Goal: Task Accomplishment & Management: Manage account settings

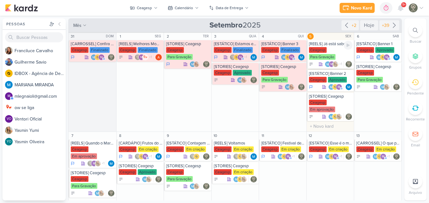
click at [331, 48] on div "Ceagesp Para Gravação" at bounding box center [331, 53] width 44 height 13
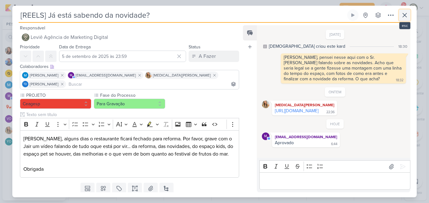
click at [404, 19] on icon at bounding box center [404, 15] width 8 height 8
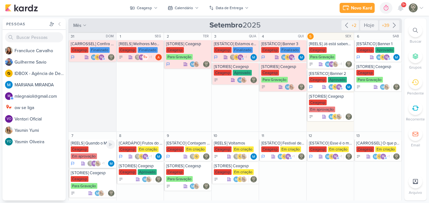
click at [98, 149] on div "Ceagesp Em aprovação" at bounding box center [93, 152] width 44 height 13
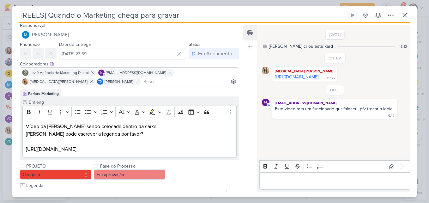
scroll to position [4, 0]
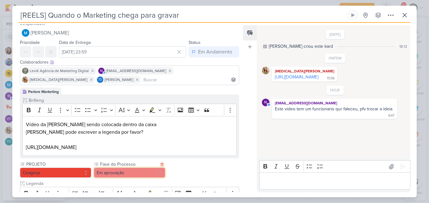
click at [150, 172] on button "Em aprovação" at bounding box center [129, 172] width 71 height 10
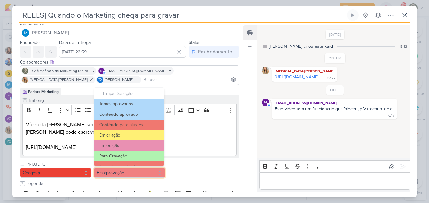
scroll to position [0, 0]
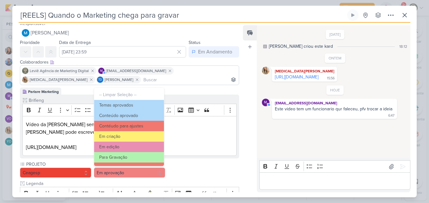
click at [253, 63] on div "Feed Atrelar email Solte o email para atrelar ao kard" at bounding box center [250, 108] width 14 height 167
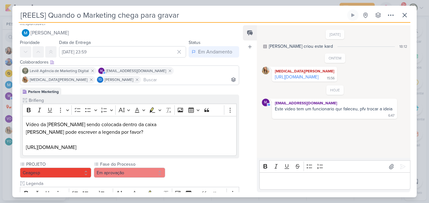
click at [191, 15] on input "[REELS] Quando o Marketing chega para gravar" at bounding box center [182, 14] width 327 height 11
drag, startPoint x: 191, startPoint y: 15, endPoint x: 48, endPoint y: 14, distance: 142.6
click at [48, 14] on input "[REELS] Quando o Marketing chega para gravar" at bounding box center [182, 14] width 327 height 11
type input "[REELS] Reforma"
click at [121, 175] on button "Em aprovação" at bounding box center [129, 172] width 71 height 10
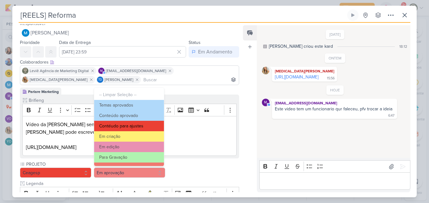
click at [144, 125] on button "Contéudo para ajustes" at bounding box center [129, 126] width 70 height 10
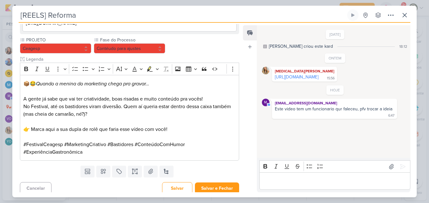
scroll to position [130, 0]
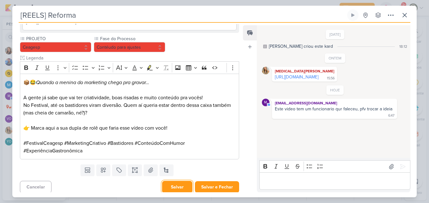
click at [185, 186] on button "Salvar" at bounding box center [177, 187] width 30 height 12
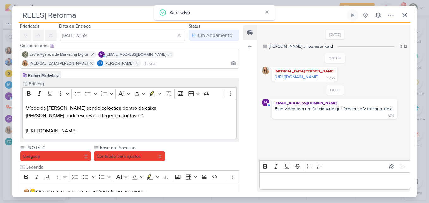
scroll to position [5, 0]
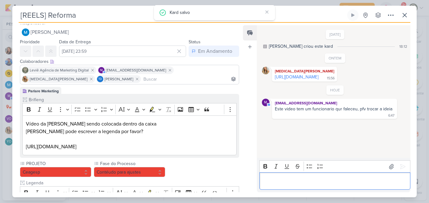
click at [284, 182] on p "Editor editing area: main" at bounding box center [334, 181] width 144 height 8
click at [286, 80] on link "https://drive.google.com/drive/folders/1KZygSRyl4eXsj2zSZN0cIy_Au_3zgcfK" at bounding box center [297, 76] width 44 height 5
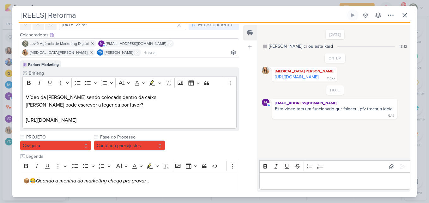
scroll to position [32, 0]
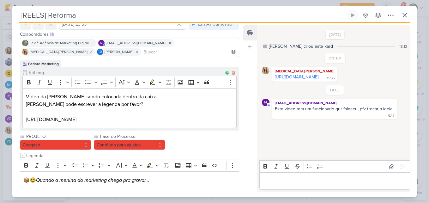
click at [113, 120] on p "https://vm.tiktok.com/ZMAFQagDE/" at bounding box center [129, 119] width 207 height 8
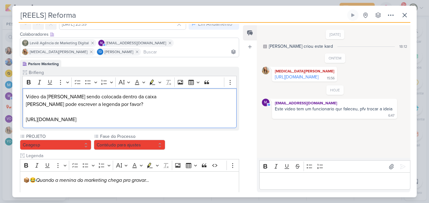
drag, startPoint x: 116, startPoint y: 120, endPoint x: 21, endPoint y: 95, distance: 98.4
click at [21, 95] on div "Brifieng Clique para tornar o item visível à colaboradores externos Rich Text E…" at bounding box center [129, 99] width 219 height 64
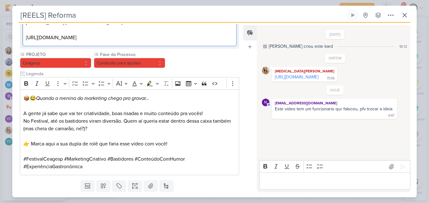
scroll to position [132, 0]
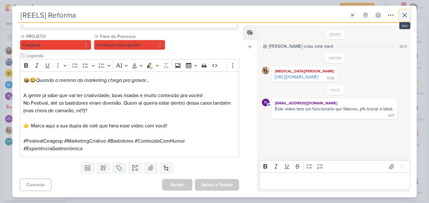
click at [403, 20] on button at bounding box center [404, 14] width 11 height 11
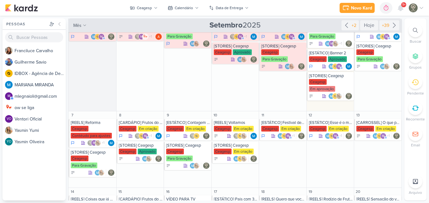
scroll to position [31, 0]
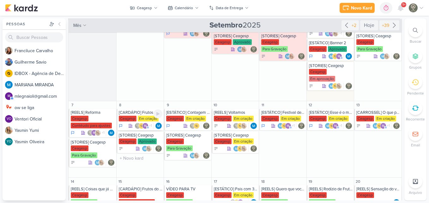
click at [130, 118] on div "Ceagesp" at bounding box center [128, 118] width 18 height 6
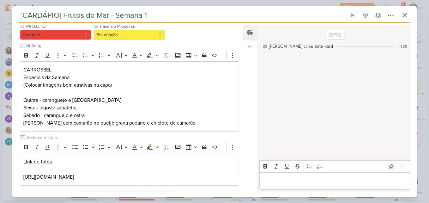
scroll to position [67, 0]
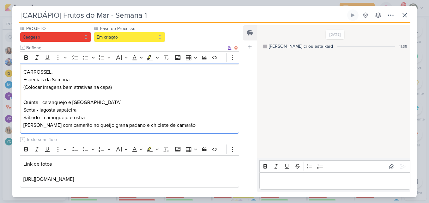
click at [87, 102] on p "Quinta - caranguejo e ostra Sexta - lagosta sapateira Sábado - caranguejo e ost…" at bounding box center [129, 113] width 212 height 30
drag, startPoint x: 24, startPoint y: 71, endPoint x: 215, endPoint y: 127, distance: 198.8
click at [215, 127] on div "CARROSSEL. Especiais da Semana (Colocar imagens bem atrativas na capa) Quinta -…" at bounding box center [129, 98] width 219 height 70
copy div "CARROSSEL. Especiais da Semana (Colocar imagens bem atrativas na capa) Quinta -…"
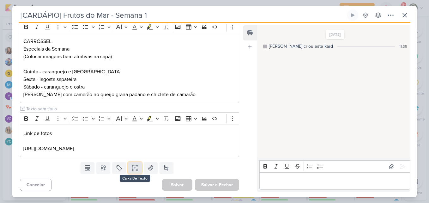
click at [138, 167] on button at bounding box center [135, 167] width 14 height 11
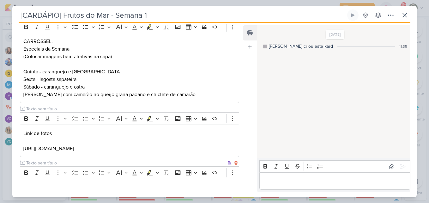
click at [133, 163] on input "text" at bounding box center [125, 162] width 201 height 7
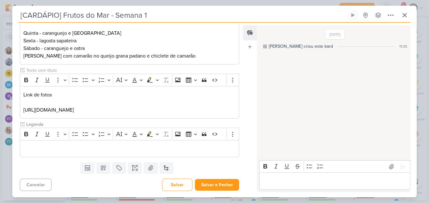
type input "Legenda"
click at [155, 154] on div "Editor editing area: main" at bounding box center [129, 148] width 219 height 17
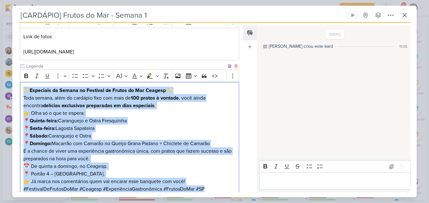
scroll to position [234, 0]
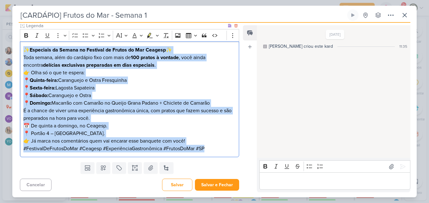
drag, startPoint x: 23, startPoint y: 89, endPoint x: 228, endPoint y: 155, distance: 214.8
click at [228, 155] on div "✨ Especiais da Semana no Festival de Frutos do Mar Ceagesp ✨ Toda semana, além …" at bounding box center [129, 99] width 219 height 116
click at [27, 35] on icon "Editor toolbar" at bounding box center [26, 35] width 4 height 4
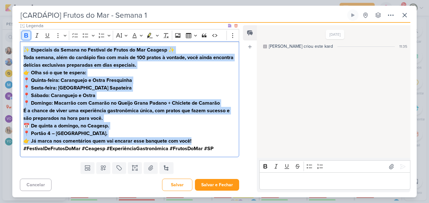
click at [27, 35] on icon "Editor toolbar" at bounding box center [26, 35] width 4 height 4
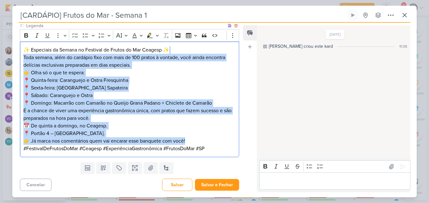
click at [104, 89] on p "👉 Olha só o que te espera: 📍 Quinta-feira: Caranguejo e Ostra Fresquinha 📍 Sext…" at bounding box center [129, 88] width 212 height 38
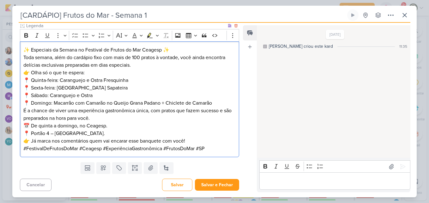
click at [56, 51] on p "✨ Especiais da Semana no Festival de Frutos do Mar Ceagesp ✨ Toda semana, além …" at bounding box center [129, 57] width 212 height 23
click at [31, 50] on p "✨ Especiais da Semana no Festival de Frutos do Mar Ceagesp ✨ Toda semana, além …" at bounding box center [129, 57] width 212 height 23
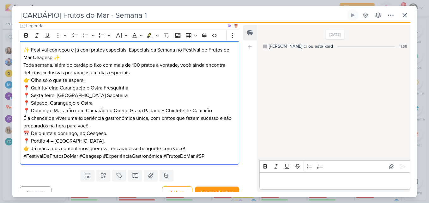
click at [50, 49] on p "✨ Festival começou e já com pratos especiais. Especiais da Semana no Festival d…" at bounding box center [129, 61] width 212 height 30
drag, startPoint x: 185, startPoint y: 50, endPoint x: 52, endPoint y: 57, distance: 133.1
click at [52, 57] on p "✨ Festival começou e já com pratos especiais. Especiais da Semana no Festival d…" at bounding box center [129, 61] width 212 height 30
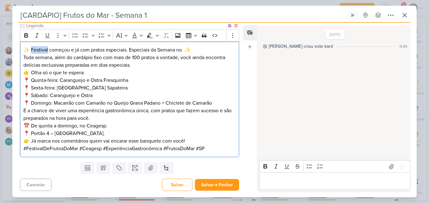
drag, startPoint x: 32, startPoint y: 49, endPoint x: 49, endPoint y: 49, distance: 17.0
click at [49, 49] on p "✨ Festival começou e já com pratos especiais. Especiais da Semana no ✨ Toda sem…" at bounding box center [129, 57] width 212 height 23
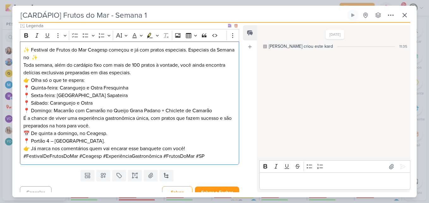
click at [91, 54] on p "✨ Festival de Frutos do Mar Ceagesp começou e já com pratos especiais. Especiai…" at bounding box center [129, 61] width 212 height 30
drag, startPoint x: 191, startPoint y: 50, endPoint x: 51, endPoint y: 58, distance: 140.0
click at [51, 58] on p "✨ Festival de Frutos do Mar Ceagesp começou e já com pratos especiais. Especiai…" at bounding box center [129, 61] width 212 height 30
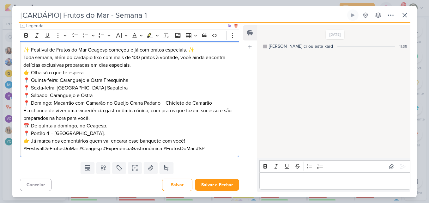
click at [97, 75] on p "👉 Olha só o que te espera: 📍 Quinta-feira: Caranguejo e Ostra Fresquinha 📍 Sext…" at bounding box center [129, 88] width 212 height 38
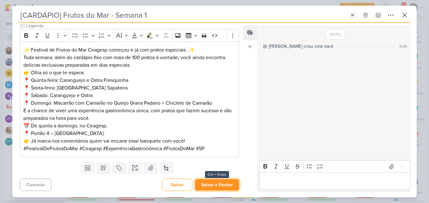
click at [204, 183] on button "Salvar e Fechar" at bounding box center [217, 185] width 44 height 12
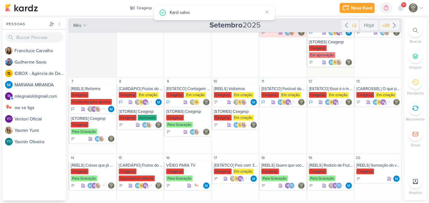
scroll to position [71, 0]
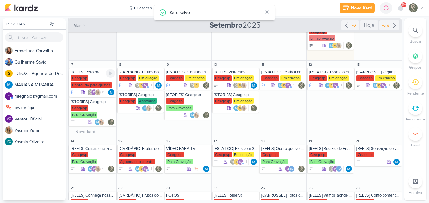
click at [97, 81] on div "Ceagesp Contéudo para ajustes" at bounding box center [93, 81] width 44 height 13
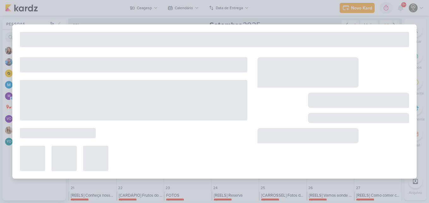
type input "[REELS] Reforma"
type input "7 de setembro de 2025 às 23:59"
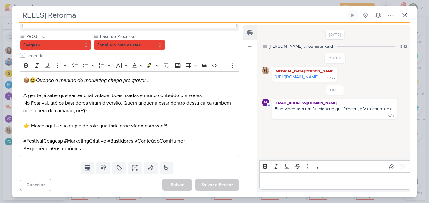
scroll to position [0, 0]
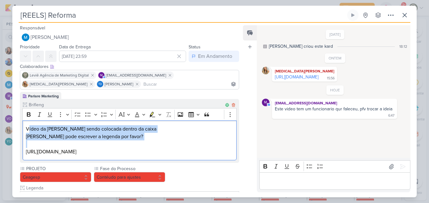
drag, startPoint x: 111, startPoint y: 147, endPoint x: 28, endPoint y: 125, distance: 86.1
click at [28, 125] on div "Vídeo da Yasmin sendo colocada dentro da caixa Fran pode escrever a legenda por…" at bounding box center [129, 140] width 214 height 40
click at [28, 125] on p "Vídeo da Yasmin sendo colocada dentro da caixa" at bounding box center [129, 129] width 207 height 8
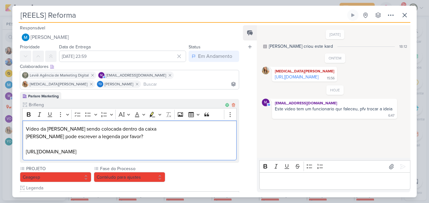
drag, startPoint x: 26, startPoint y: 128, endPoint x: 139, endPoint y: 154, distance: 116.5
click at [139, 154] on div "Vídeo da Yasmin sendo colocada dentro da caixa Fran pode escrever a legenda por…" at bounding box center [129, 140] width 214 height 40
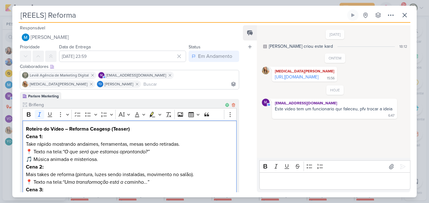
scroll to position [38, 0]
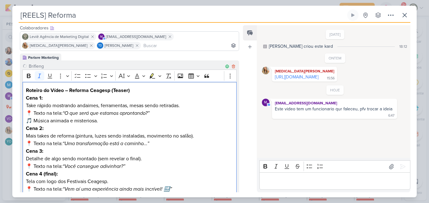
click at [86, 97] on p "Cena 1: Take rápido mostrando andaimes, ferramentas, mesas sendo retiradas. 📍 T…" at bounding box center [129, 109] width 207 height 30
drag, startPoint x: 26, startPoint y: 90, endPoint x: 164, endPoint y: 87, distance: 138.3
click at [164, 87] on h3 "Roteiro do Vídeo – Reforma Ceagesp (Teaser)" at bounding box center [129, 90] width 207 height 8
click at [27, 97] on strong "Cena 1:" at bounding box center [34, 98] width 17 height 6
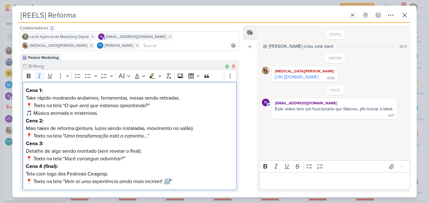
click at [72, 102] on icon "“O que será que estamos aprontando?”" at bounding box center [105, 105] width 87 height 6
click at [73, 111] on p "Cena 1: Take rápido mostrando andaimes, ferramentas, mesas sendo retiradas. 📍 T…" at bounding box center [129, 101] width 207 height 30
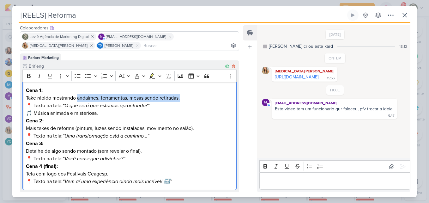
drag, startPoint x: 78, startPoint y: 97, endPoint x: 184, endPoint y: 101, distance: 105.8
click at [184, 101] on p "Cena 1: Take rápido mostrando andaimes, ferramentas, mesas sendo retiradas. 📍 T…" at bounding box center [129, 101] width 207 height 30
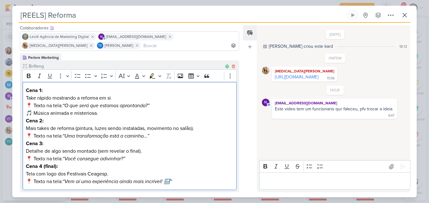
click at [35, 105] on p "Cena 1: Take rápido mostrando a reforma em si 📍 Texto na tela: “O que será que …" at bounding box center [129, 101] width 207 height 30
drag, startPoint x: 27, startPoint y: 113, endPoint x: 104, endPoint y: 114, distance: 77.0
click at [104, 114] on p "Cena 1: Take rápido mostrando a reforma em si Texto na tela: “O que será que es…" at bounding box center [129, 101] width 207 height 30
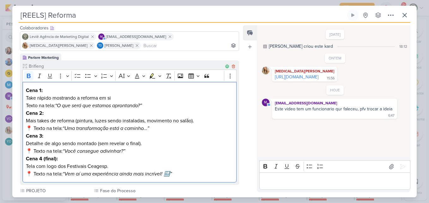
click at [43, 112] on strong "Cena 2:" at bounding box center [35, 113] width 18 height 6
click at [188, 118] on p "Cena 2: Mais takes de reforma (pintura, luzes sendo instaladas, movimento no sa…" at bounding box center [129, 120] width 207 height 23
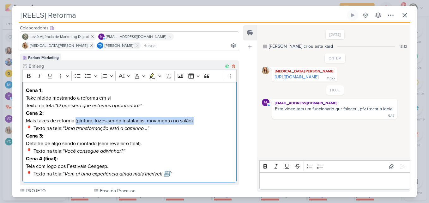
drag, startPoint x: 76, startPoint y: 121, endPoint x: 216, endPoint y: 120, distance: 139.2
click at [216, 120] on p "Cena 2: Mais takes de reforma (pintura, luzes sendo instaladas, movimento no sa…" at bounding box center [129, 120] width 207 height 23
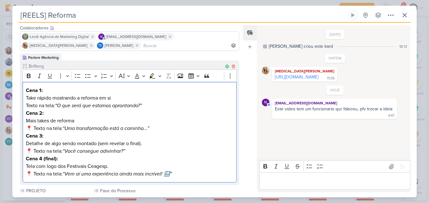
click at [33, 128] on p "Cena 2: Mais takes de reforma 📍 Texto na tela: “Uma transformação está a caminh…" at bounding box center [129, 120] width 207 height 23
click at [34, 128] on p "Cena 2: Mais takes de reforma 📍 Texto na tela: “Uma transformação está a caminh…" at bounding box center [129, 120] width 207 height 23
click at [41, 100] on p "Cena 1: Take rápido mostrando a reforma em si Texto na tela: “O que será que es…" at bounding box center [129, 97] width 207 height 23
drag, startPoint x: 26, startPoint y: 134, endPoint x: 64, endPoint y: 137, distance: 38.3
click at [64, 137] on p "Cena 3: Detalhe de algo sendo montado (sem revelar o final). 📍 Texto na tela: “…" at bounding box center [129, 143] width 207 height 23
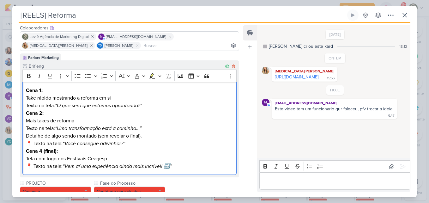
click at [81, 137] on p "Texto na tela: “Uma transformação está a caminho...” Detalhe de algo sendo mont…" at bounding box center [129, 135] width 207 height 23
click at [34, 145] on p "Texto na tela: “Uma transformação está a caminho...” Detalhe de algo sendo mont…" at bounding box center [129, 135] width 207 height 23
drag, startPoint x: 27, startPoint y: 164, endPoint x: 34, endPoint y: 165, distance: 6.8
click at [34, 165] on p "Cena 4 (final): Tela com logo dos Festivais Ceagesp. 📍 Texto na tela: “Vem aí u…" at bounding box center [129, 158] width 207 height 23
click at [174, 167] on p "Cena 4 (final): Tela com logo dos Festivais Ceagesp. Texto na tela: “Vem aí uma…" at bounding box center [129, 158] width 207 height 23
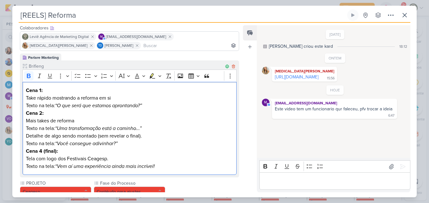
click at [93, 92] on p "Cena 1: Take rápido mostrando a reforma em si Texto na tela: “O que será que es…" at bounding box center [129, 97] width 207 height 23
click at [58, 105] on icon "“O que será que estamos aprontando?”" at bounding box center [98, 105] width 87 height 6
click at [145, 106] on p "Cena 1: Take rápido mostrando a reforma em si Texto na tela: O que será que est…" at bounding box center [129, 97] width 207 height 23
click at [58, 128] on icon "“Uma transformação está a caminho...”" at bounding box center [98, 128] width 86 height 6
click at [141, 129] on p "Texto na tela: Uma transformação está a caminho...” Detalhe de algo sendo monta…" at bounding box center [129, 135] width 207 height 23
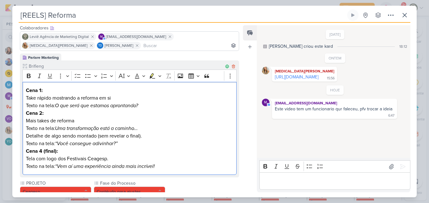
click at [116, 138] on p "Texto na tela: Uma transformação está a caminho… Detalhe de algo sendo montado …" at bounding box center [129, 135] width 207 height 23
drag, startPoint x: 148, startPoint y: 136, endPoint x: 98, endPoint y: 137, distance: 50.2
click at [98, 137] on p "Texto na tela: Uma transformação está a caminho… Detalhe de algo sendo montado …" at bounding box center [129, 135] width 207 height 23
click at [58, 144] on icon "“Você consegue adivinhar?”" at bounding box center [86, 143] width 62 height 6
click at [114, 143] on icon "Você consegue adivinhar?”" at bounding box center [85, 143] width 61 height 6
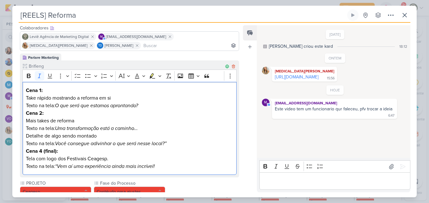
click at [175, 144] on p "Texto na tela: Uma transformação está a caminho… Detalhe de algo sendo montado …" at bounding box center [129, 135] width 207 height 23
drag, startPoint x: 127, startPoint y: 143, endPoint x: 165, endPoint y: 144, distance: 37.6
click at [164, 144] on icon "Você consegue adivinhar o que será nesse local?" at bounding box center [110, 143] width 110 height 6
click at [56, 151] on strong "Cena 4 (final):" at bounding box center [42, 151] width 32 height 6
click at [86, 156] on p "Cena 4: Tela com logo dos Festivais Ceagesp. Texto na tela: “Vem aí uma experiê…" at bounding box center [129, 158] width 207 height 23
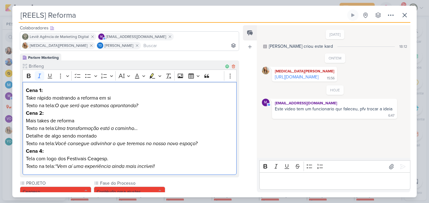
click at [57, 166] on icon "“Vem aí uma experiência ainda mais incrível!" at bounding box center [105, 166] width 100 height 6
click at [161, 168] on p "Cena 4: Tela com logo dos Festivais Ceagesp. Texto na tela: Vem aí uma experiên…" at bounding box center [129, 158] width 207 height 23
click at [158, 165] on icon "Vem aí uma experiência ainda mais incrível! dia 11/09" at bounding box center [114, 166] width 118 height 6
click at [175, 165] on p "Cena 4: Tela com logo dos Festivais Ceagesp. Texto na tela: Vem aí uma experiên…" at bounding box center [129, 158] width 207 height 23
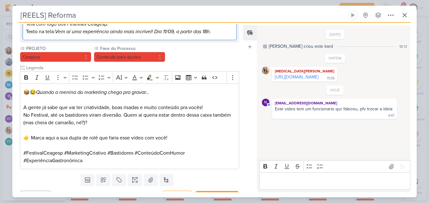
scroll to position [174, 0]
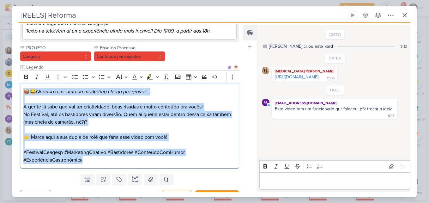
drag, startPoint x: 24, startPoint y: 89, endPoint x: 103, endPoint y: 164, distance: 108.5
click at [103, 164] on div "📦😂 Quando a menina do marketing chega pra gravar… A gente já sabe que vai ter c…" at bounding box center [129, 126] width 219 height 86
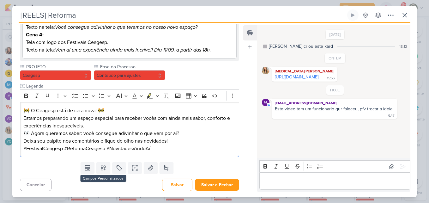
scroll to position [155, 0]
click at [65, 128] on p "🚧 O Ceagesp está de cara nova! 🚧 Estamos preparando um espaço especial para rec…" at bounding box center [129, 118] width 212 height 23
click at [111, 111] on p "🚧 O Ceagesp está de cara nova! 🚧 Estamos preparando um espaço especial para rec…" at bounding box center [129, 118] width 212 height 23
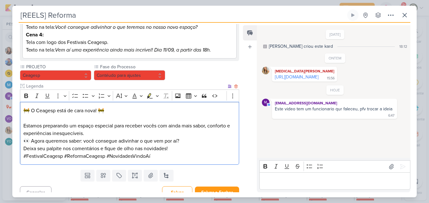
scroll to position [162, 0]
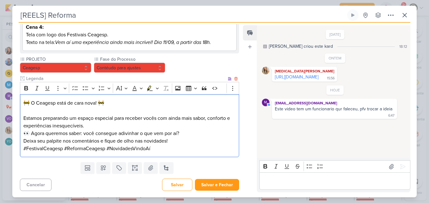
click at [102, 126] on p "⁠⁠⁠⁠⁠⁠⁠ Estamos preparando um espaço especial para receber vocês com ainda mais…" at bounding box center [129, 118] width 212 height 23
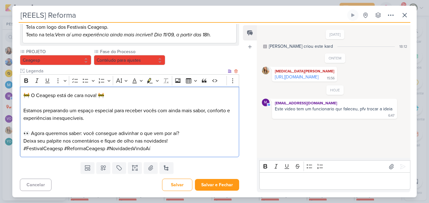
click at [185, 134] on p "👀 Agora queremos saber: você consegue adivinhar o que vem por aí? Deixa seu pal…" at bounding box center [129, 136] width 212 height 15
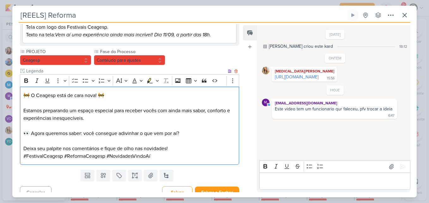
scroll to position [174, 0]
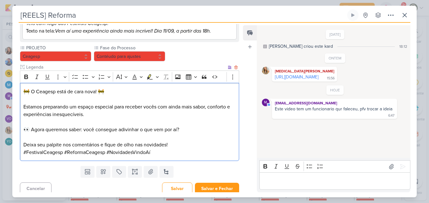
click at [175, 145] on p "⁠⁠⁠⁠⁠⁠⁠ Deixa seu palpite nos comentários e fique de olho nas novidades!" at bounding box center [129, 140] width 212 height 15
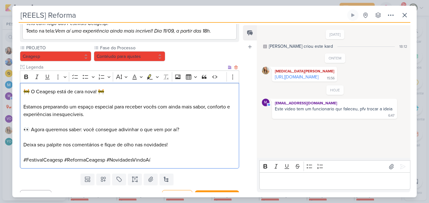
click at [85, 94] on p "🚧 O Ceagesp está de cara nova! 🚧" at bounding box center [129, 92] width 212 height 8
click at [64, 100] on p "Estamos preparando um espaço especial para receber vocês com ainda mais sabor, …" at bounding box center [129, 106] width 212 height 23
click at [219, 122] on p "Editor editing area: main" at bounding box center [129, 122] width 212 height 8
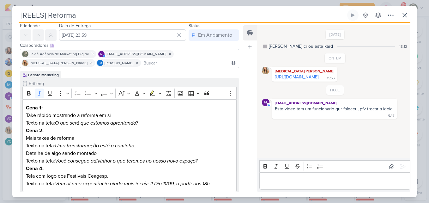
scroll to position [22, 0]
click at [179, 65] on input at bounding box center [189, 62] width 95 height 8
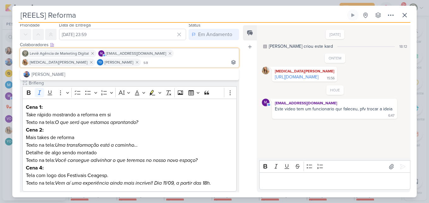
type input "s"
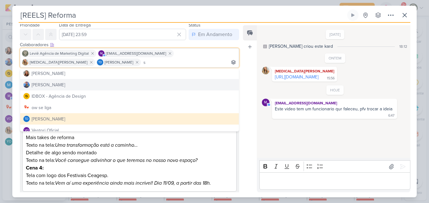
scroll to position [0, 0]
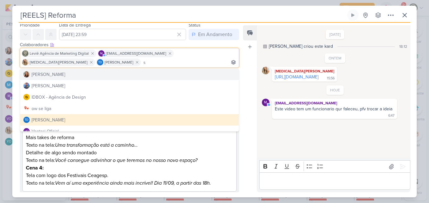
click at [147, 62] on input "s" at bounding box center [189, 62] width 95 height 8
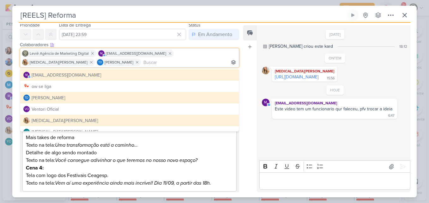
scroll to position [62, 0]
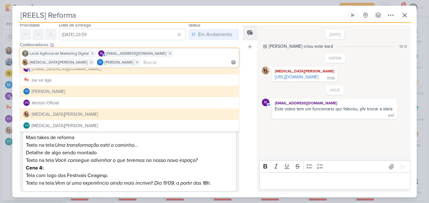
click at [241, 125] on div "Responsável MARIANA MIRANDA Nenhum contato encontrado create new contact Novo C…" at bounding box center [214, 110] width 404 height 174
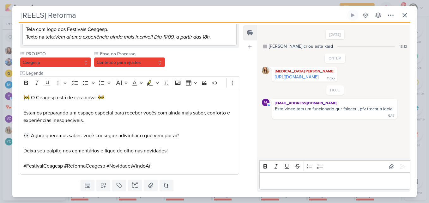
scroll to position [166, 0]
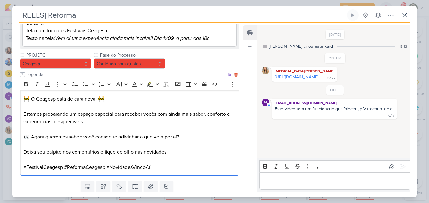
click at [77, 102] on p "🚧 O Ceagesp está de cara nova! 🚧" at bounding box center [129, 99] width 212 height 8
click at [80, 114] on p "Estamos preparando um espaço especial para receber vocês com ainda mais sabor, …" at bounding box center [129, 114] width 212 height 23
click at [179, 137] on p "👀 Agora queremos saber: você consegue adivinhar o que vem por aí?" at bounding box center [129, 137] width 212 height 8
click at [23, 150] on p "Deixa seu palpite nos comentários e fique de olho nas novidades!" at bounding box center [129, 147] width 212 height 15
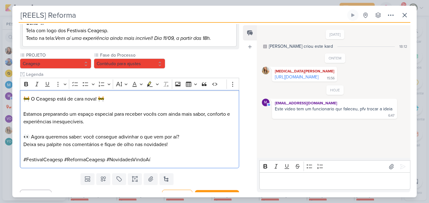
scroll to position [177, 0]
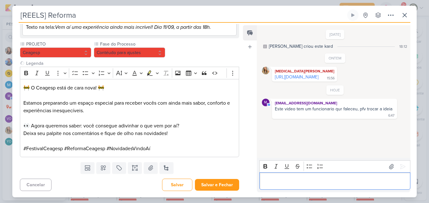
click at [276, 175] on div "Editor editing area: main" at bounding box center [334, 180] width 151 height 17
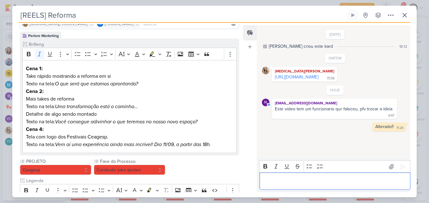
scroll to position [61, 0]
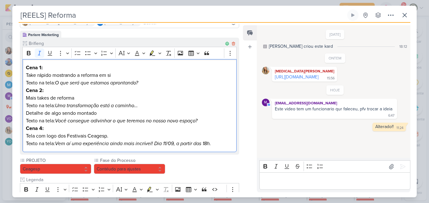
click at [98, 81] on icon "O que será que estamos aprontando?" at bounding box center [96, 83] width 83 height 6
click at [74, 110] on p "Texto na tela: Uma transformação está a caminho… Detalhe de algo sendo montado …" at bounding box center [129, 113] width 207 height 23
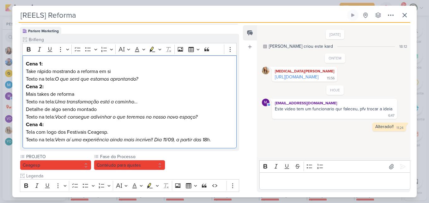
scroll to position [177, 0]
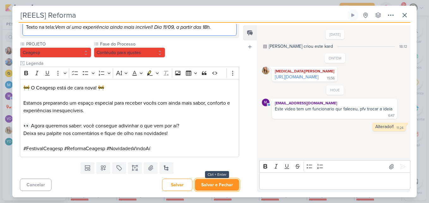
click at [217, 183] on button "Salvar e Fechar" at bounding box center [217, 185] width 44 height 12
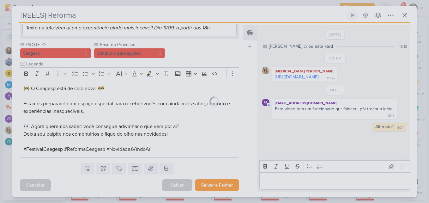
scroll to position [177, 0]
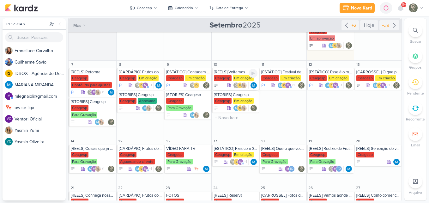
click at [234, 77] on div "Em criação" at bounding box center [243, 78] width 21 height 6
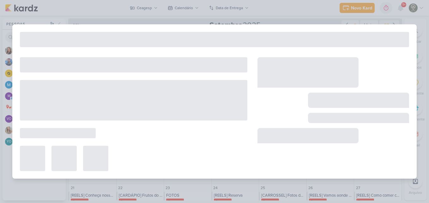
type input "[REELS] Voltamos"
type input "[DATE] 23:59"
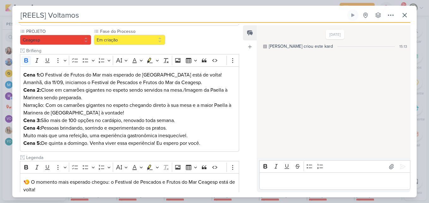
scroll to position [0, 0]
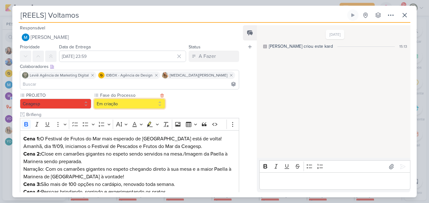
click at [157, 98] on button "Em criação" at bounding box center [129, 103] width 71 height 10
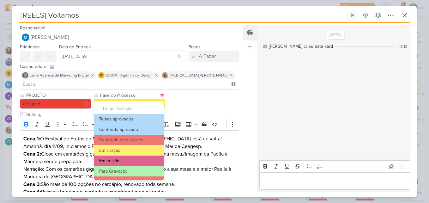
click at [136, 159] on button "Em edição" at bounding box center [129, 160] width 70 height 10
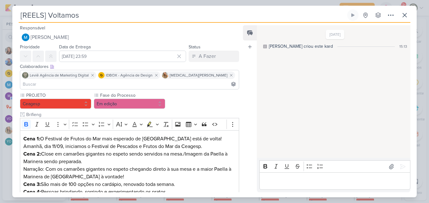
scroll to position [210, 0]
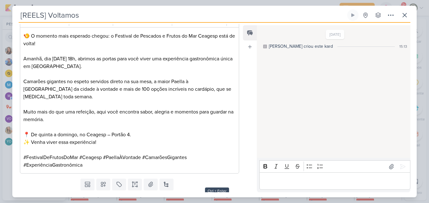
click at [213, 195] on button "Salvar e Fechar" at bounding box center [217, 201] width 44 height 12
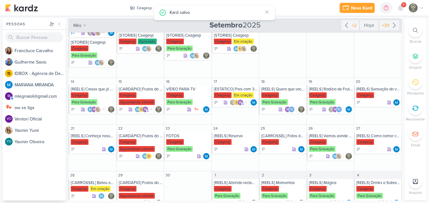
scroll to position [137, 0]
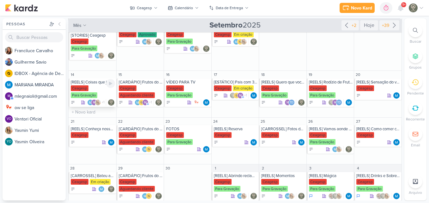
click at [89, 93] on div "Para Gravação" at bounding box center [84, 95] width 27 height 6
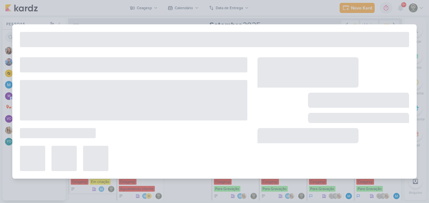
type input "[REELS] Coisas que já fizemos e a [PERSON_NAME] não nos demitiu"
type input "14 de setembro de 2025 às 23:59"
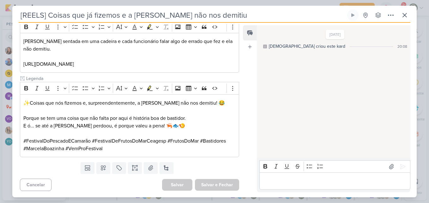
scroll to position [0, 0]
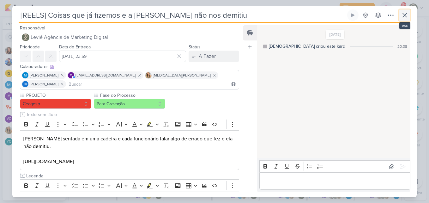
click at [403, 14] on icon at bounding box center [404, 15] width 4 height 4
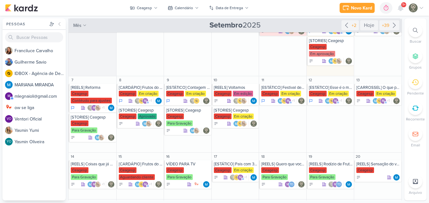
scroll to position [56, 0]
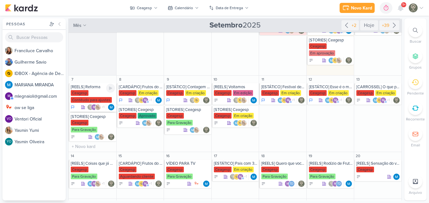
click at [98, 98] on div "Contéudo para ajustes" at bounding box center [91, 100] width 41 height 6
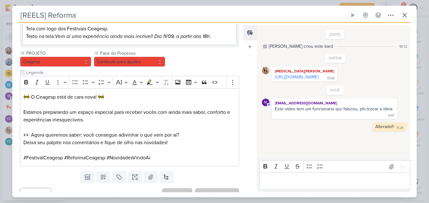
scroll to position [177, 0]
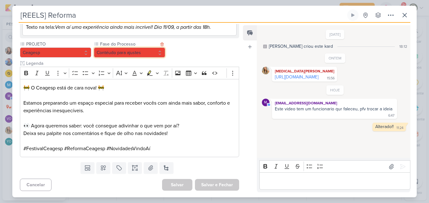
click at [145, 56] on button "Contéudo para ajustes" at bounding box center [129, 52] width 71 height 10
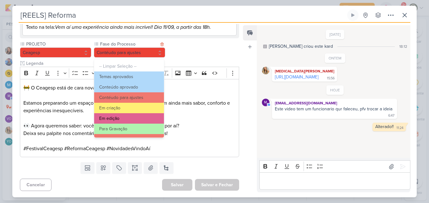
click at [131, 115] on button "Em edição" at bounding box center [129, 118] width 70 height 10
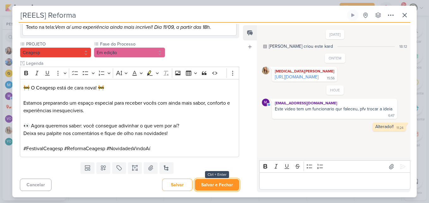
click at [211, 187] on button "Salvar e Fechar" at bounding box center [217, 185] width 44 height 12
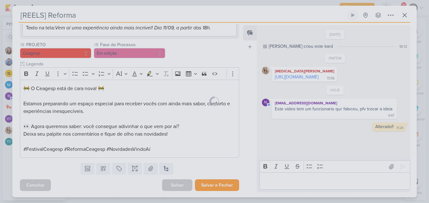
scroll to position [177, 0]
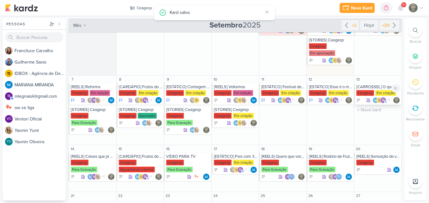
click at [381, 87] on div "[CARROSSEL] O que pedir na sua primeira visita ao Festivais Ceagesp" at bounding box center [378, 86] width 44 height 5
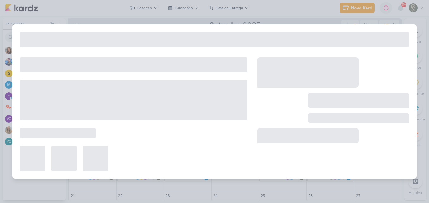
type input "[CARROSSEL] O que pedir na sua primeira visita ao Festivais Ceagesp"
type input "13 de setembro de 2025 às 23:59"
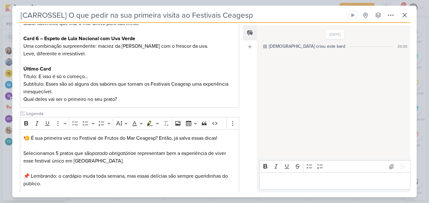
scroll to position [262, 0]
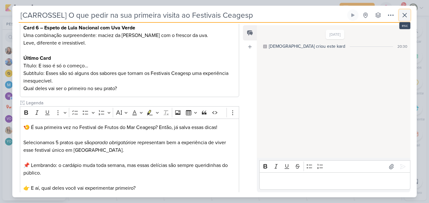
click at [401, 14] on icon at bounding box center [404, 15] width 8 height 8
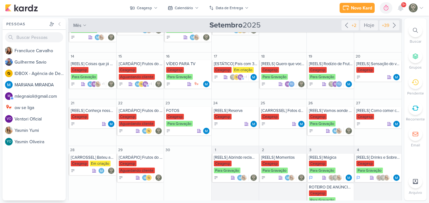
scroll to position [150, 0]
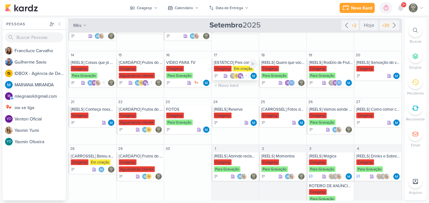
click at [229, 70] on div "Ceagesp" at bounding box center [223, 69] width 18 height 6
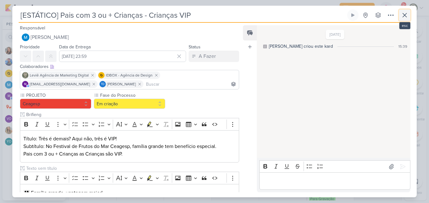
click at [400, 16] on icon at bounding box center [404, 15] width 8 height 8
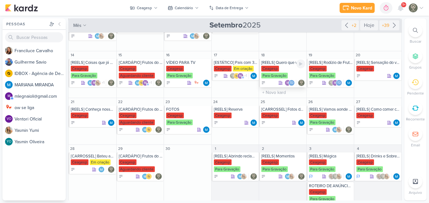
click at [278, 67] on div "Ceagesp Para Gravação" at bounding box center [283, 72] width 44 height 13
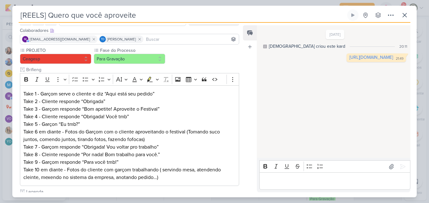
scroll to position [1, 0]
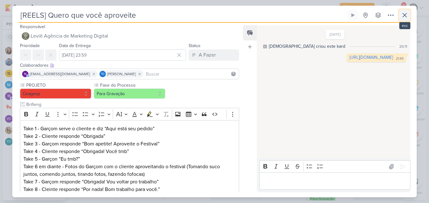
click at [404, 18] on icon at bounding box center [404, 15] width 8 height 8
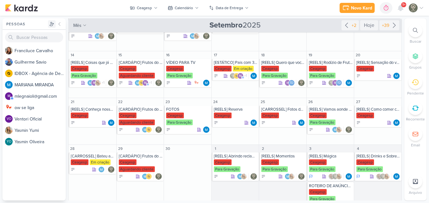
click at [54, 24] on icon at bounding box center [51, 23] width 5 height 5
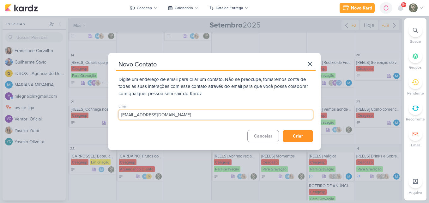
type input "sarahagviolante@gmail.com"
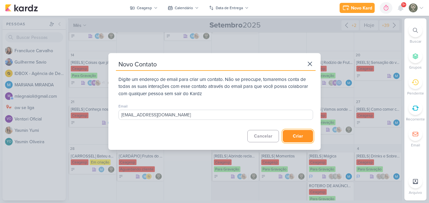
click at [301, 134] on button "Criar" at bounding box center [297, 136] width 30 height 12
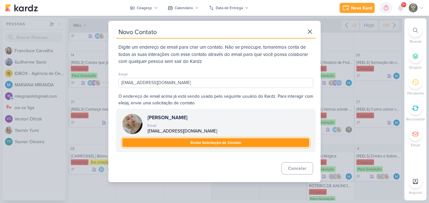
click at [259, 143] on button "Enviar Solicitação de Contato" at bounding box center [215, 142] width 187 height 9
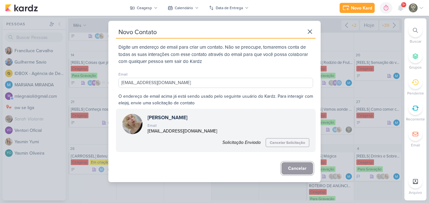
click at [292, 167] on button "Cancelar" at bounding box center [297, 168] width 32 height 12
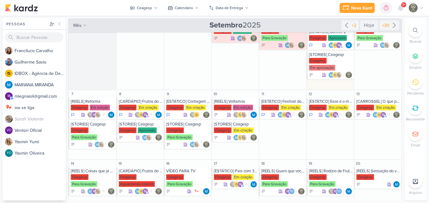
scroll to position [41, 0]
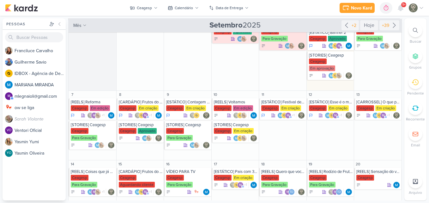
drag, startPoint x: 403, startPoint y: 87, endPoint x: 403, endPoint y: 74, distance: 12.9
click at [403, 74] on div "Pessoas Pessoas F r a n c i l u c e C a r v a l h o G u i l h e r m e S a v i o…" at bounding box center [214, 109] width 429 height 182
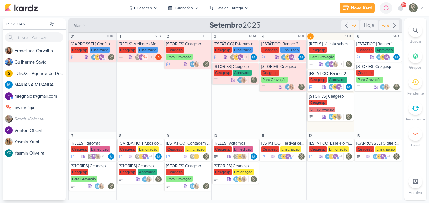
drag, startPoint x: 403, startPoint y: 61, endPoint x: 400, endPoint y: 73, distance: 12.1
click at [400, 73] on div "Pessoas Pessoas F r a n c i l u c e C a r v a l h o G u i l h e r m e S a v i o…" at bounding box center [214, 109] width 429 height 182
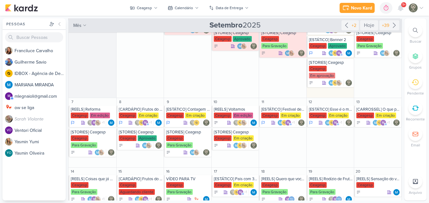
scroll to position [56, 0]
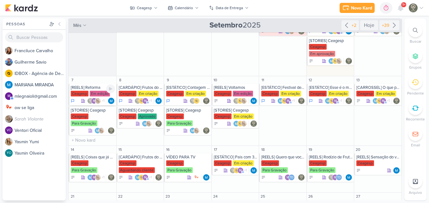
click at [88, 95] on div "Ceagesp" at bounding box center [80, 94] width 18 height 6
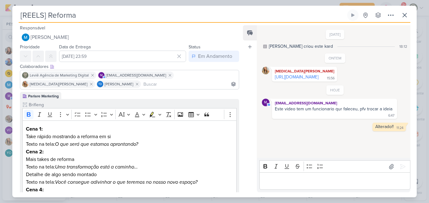
click at [142, 84] on input at bounding box center [189, 84] width 95 height 8
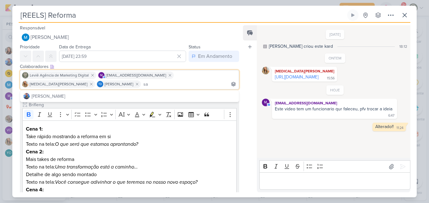
type input "s"
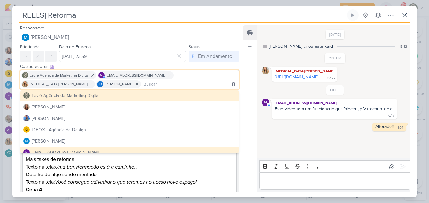
scroll to position [0, 0]
click at [406, 17] on icon at bounding box center [404, 15] width 4 height 4
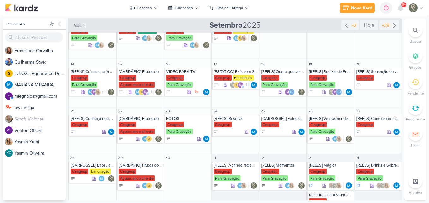
scroll to position [148, 0]
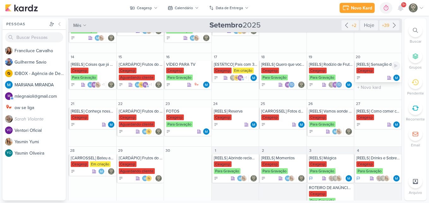
click at [370, 67] on div "[REELS] Sensação do verão - Espetão de camarão Ceagesp" at bounding box center [377, 71] width 47 height 21
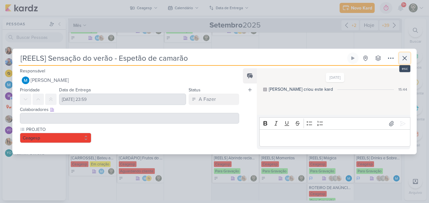
click at [401, 60] on icon at bounding box center [404, 58] width 8 height 8
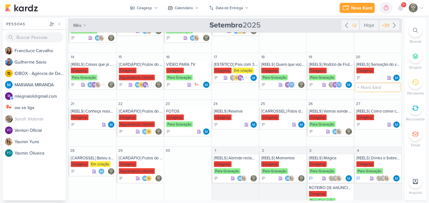
click at [369, 88] on input "text" at bounding box center [377, 87] width 45 height 8
type input "[REELS] Sensação do Verão - Espetão de Camarão"
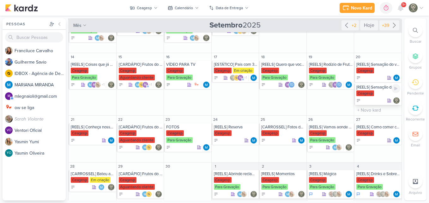
click at [374, 89] on div "[REELS] Sensação do Verão - Espetão de Camarão" at bounding box center [378, 87] width 44 height 5
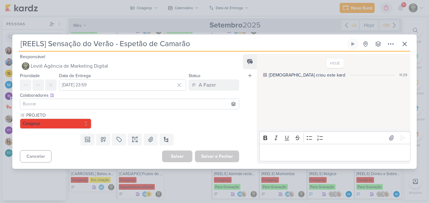
click at [126, 106] on input at bounding box center [129, 104] width 216 height 8
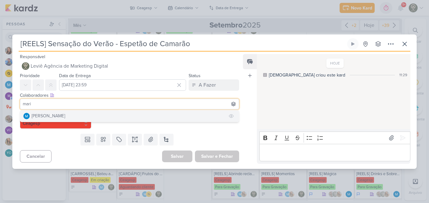
type input "mari"
click at [119, 115] on button "[PERSON_NAME]" at bounding box center [129, 115] width 218 height 11
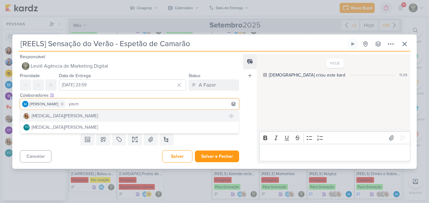
type input "yasm"
click at [99, 117] on button "[MEDICAL_DATA][PERSON_NAME]" at bounding box center [129, 115] width 218 height 11
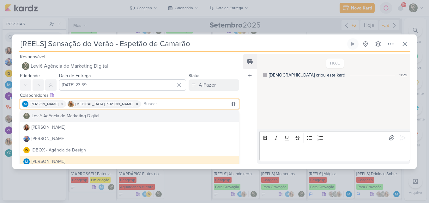
click at [247, 109] on div "Feed Atrelar email Solte o email para atrelar ao kard" at bounding box center [250, 109] width 14 height 110
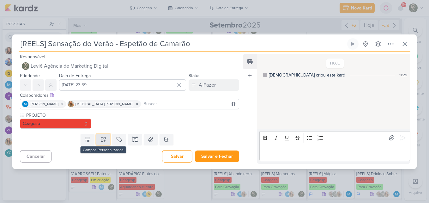
click at [105, 137] on button at bounding box center [103, 138] width 14 height 11
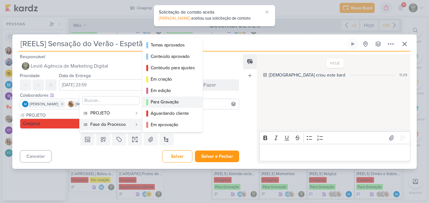
click at [163, 101] on div "Para Gravação" at bounding box center [173, 101] width 44 height 7
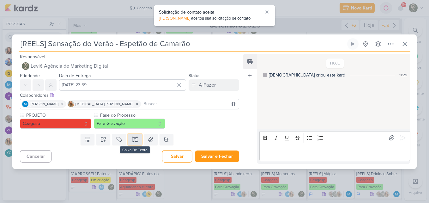
click at [137, 137] on button at bounding box center [135, 138] width 14 height 11
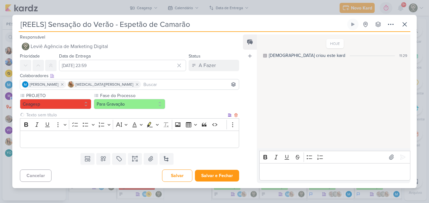
click at [94, 116] on input "text" at bounding box center [125, 114] width 201 height 7
type input "Brifieng"
click at [95, 134] on div "Editor editing area: main" at bounding box center [129, 138] width 219 height 17
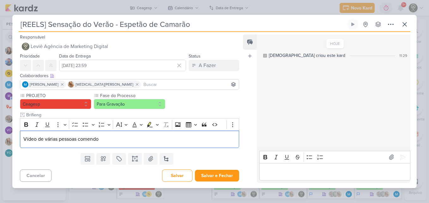
drag, startPoint x: 110, startPoint y: 142, endPoint x: 4, endPoint y: 137, distance: 106.5
click at [4, 137] on div "[REELS] Sensação do Verão - Espetão de Camarão" at bounding box center [214, 101] width 429 height 203
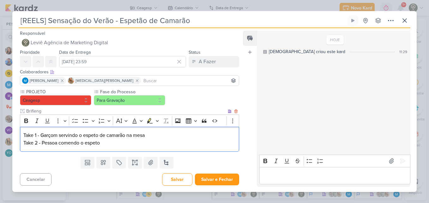
click at [38, 144] on p "Take 2 - Pessoa comendo o espeto" at bounding box center [129, 143] width 212 height 8
click at [135, 142] on p "Take 2 emm diante - Pessoa comendo o espeto" at bounding box center [129, 143] width 212 height 8
click at [86, 144] on p "Take 2 emm diante - Pessoa comendo o espeto" at bounding box center [129, 143] width 212 height 8
click at [146, 142] on p "Take 2 emm diante - Pessoas comendo o espeto" at bounding box center [129, 143] width 212 height 8
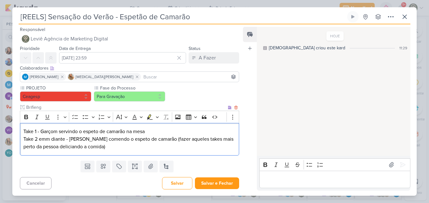
click at [47, 139] on p "Take 2 emm diante - Pessoas comendo o espeto de camarão (fazer aqueles takes ma…" at bounding box center [129, 142] width 212 height 15
click at [116, 149] on p "Take 2 em diante - Pessoas comendo o espeto de camarão (fazer aqueles takes mai…" at bounding box center [129, 142] width 212 height 15
click at [148, 132] on p "Take 1 - Garçom servindo o espeto de camarão na mesa" at bounding box center [129, 131] width 212 height 8
click at [141, 146] on p "Take 2 em diante - Pessoas comendo o espeto de camarão (fazer aqueles takes mai…" at bounding box center [129, 142] width 212 height 15
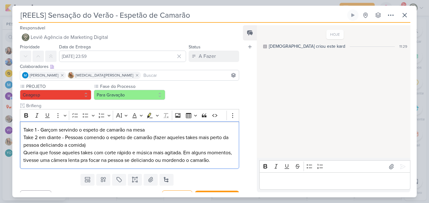
scroll to position [19, 0]
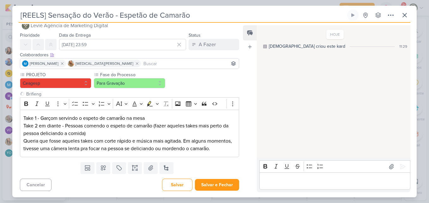
click at [151, 60] on input at bounding box center [189, 64] width 95 height 8
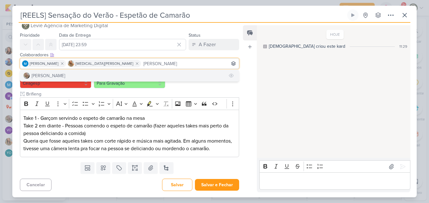
type input "sara"
click at [134, 70] on button "[PERSON_NAME]" at bounding box center [129, 75] width 218 height 11
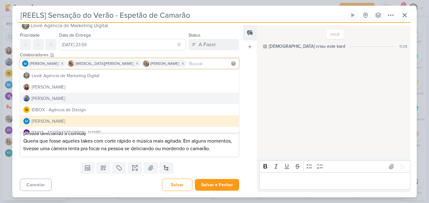
click at [244, 103] on div "Feed Atrelar email Solte o email para atrelar ao kard" at bounding box center [250, 108] width 14 height 167
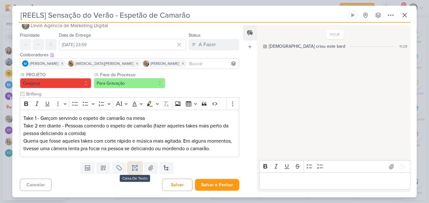
click at [137, 166] on button at bounding box center [135, 167] width 14 height 11
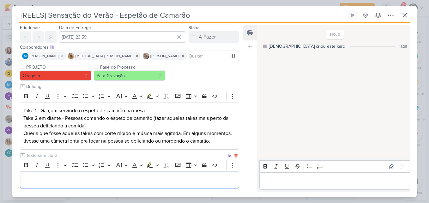
click at [89, 158] on input "text" at bounding box center [125, 155] width 201 height 7
type input "legenda"
click at [124, 183] on p "Editor editing area: main" at bounding box center [129, 180] width 212 height 8
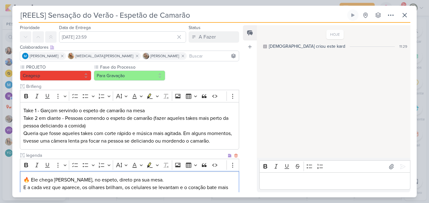
scroll to position [86, 0]
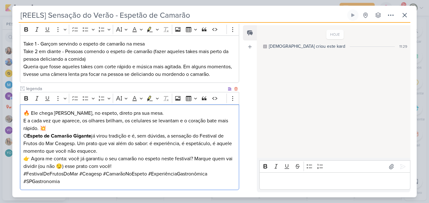
click at [164, 121] on p "🔥 Ele chega quentinho, no espeto, direto pra sua mesa. E a cada vez que aparece…" at bounding box center [129, 120] width 212 height 23
click at [115, 142] on p "O Espeto de Camarão Gigante já virou tradição e é, sem dúvidas, a sensação do F…" at bounding box center [129, 143] width 212 height 23
drag, startPoint x: 28, startPoint y: 142, endPoint x: 93, endPoint y: 144, distance: 65.3
click at [93, 144] on p "O Espeto de Camarão Gigante já virou tradição e é, sem dúvidas, a sensação do F…" at bounding box center [129, 143] width 212 height 23
click at [27, 100] on icon "Editor toolbar" at bounding box center [26, 98] width 4 height 4
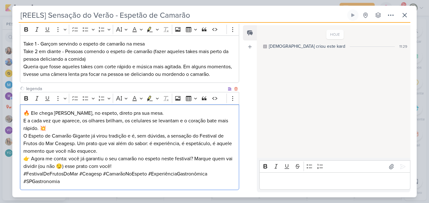
click at [66, 146] on p "O Espeto de Camarão Gigante já virou tradição e é, sem dúvidas, a sensação do F…" at bounding box center [129, 143] width 212 height 23
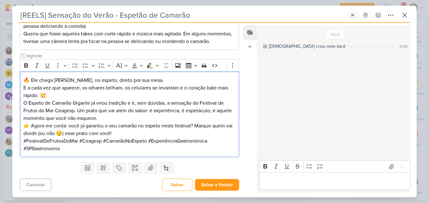
scroll to position [126, 0]
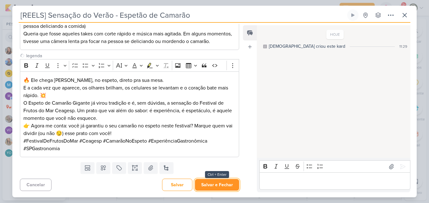
click at [215, 187] on button "Salvar e Fechar" at bounding box center [217, 185] width 44 height 12
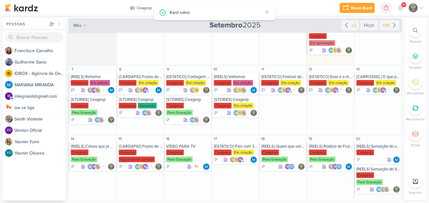
scroll to position [61, 0]
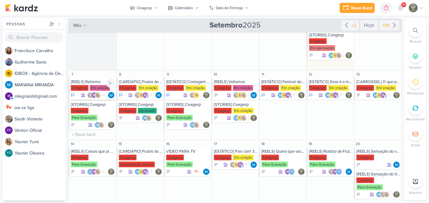
click at [86, 82] on div "[REELS] Reforma" at bounding box center [93, 81] width 44 height 5
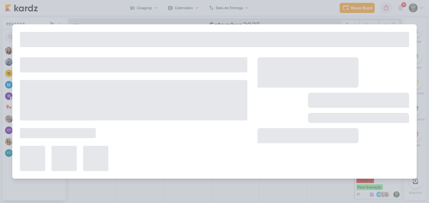
type input "[REELS] Reforma"
type input "7 de setembro de 2025 às 23:59"
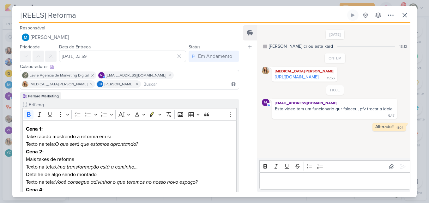
click at [159, 84] on input at bounding box center [189, 84] width 95 height 8
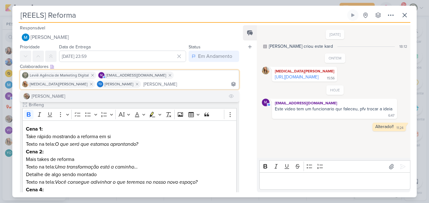
type input "sara"
click at [151, 96] on button "[PERSON_NAME]" at bounding box center [129, 95] width 218 height 11
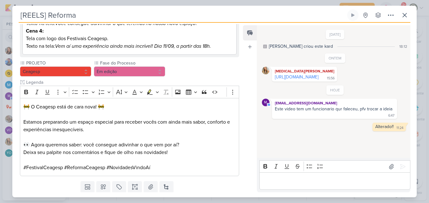
scroll to position [177, 0]
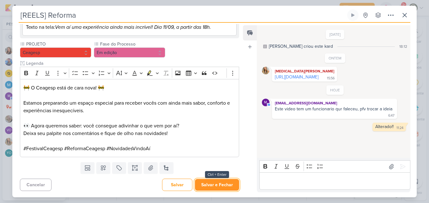
click at [229, 181] on button "Salvar e Fechar" at bounding box center [217, 185] width 44 height 12
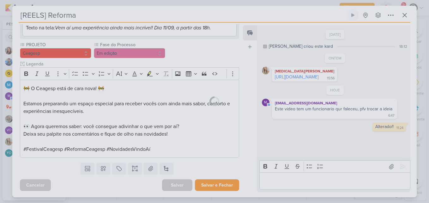
scroll to position [177, 0]
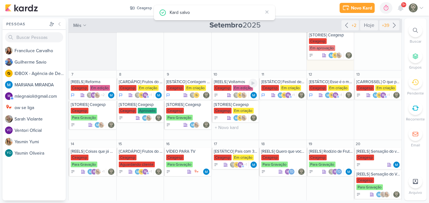
click at [241, 86] on div "Em edição" at bounding box center [243, 88] width 20 height 6
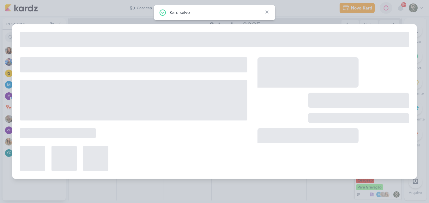
type input "[REELS] Voltamos"
type input "[DATE] 23:59"
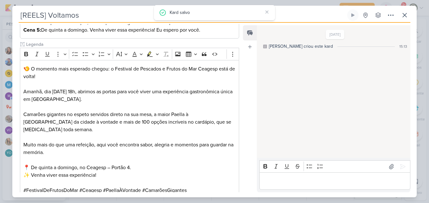
scroll to position [0, 0]
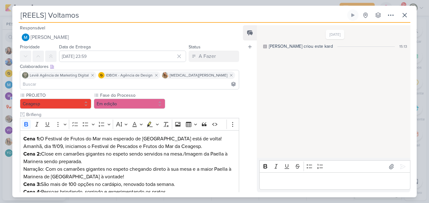
click at [220, 80] on input at bounding box center [129, 84] width 216 height 8
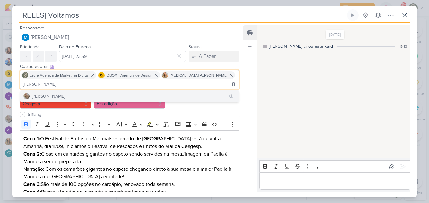
type input "sara"
click at [197, 92] on button "[PERSON_NAME]" at bounding box center [129, 95] width 218 height 11
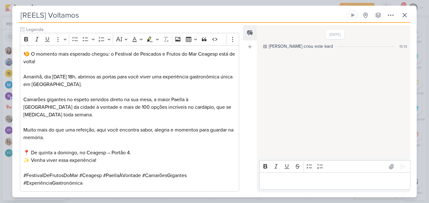
scroll to position [218, 0]
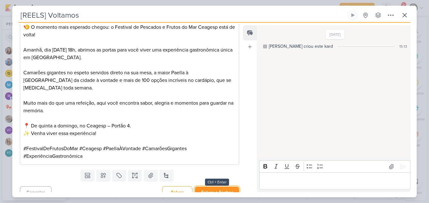
click at [229, 186] on button "Salvar e Fechar" at bounding box center [217, 192] width 44 height 12
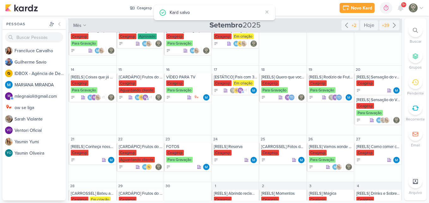
scroll to position [137, 0]
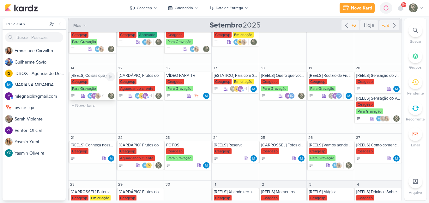
click at [83, 84] on div "Ceagesp" at bounding box center [80, 82] width 18 height 6
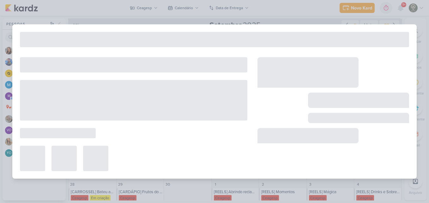
type input "[REELS] Coisas que já fizemos e a [PERSON_NAME] não nos demitiu"
type input "14 de setembro de 2025 às 23:59"
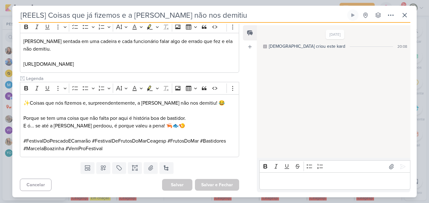
scroll to position [0, 0]
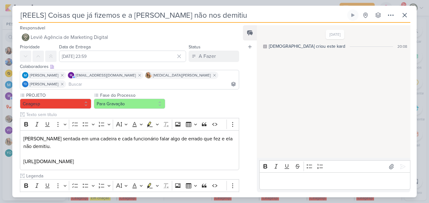
click at [221, 80] on input at bounding box center [152, 84] width 170 height 8
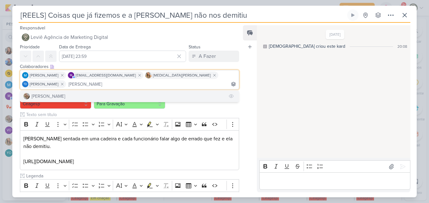
type input "sara"
click at [199, 92] on button "[PERSON_NAME]" at bounding box center [129, 95] width 218 height 11
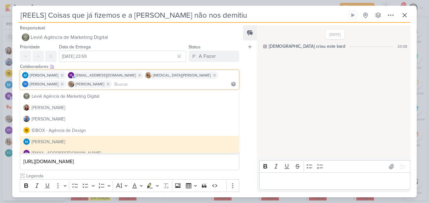
scroll to position [97, 0]
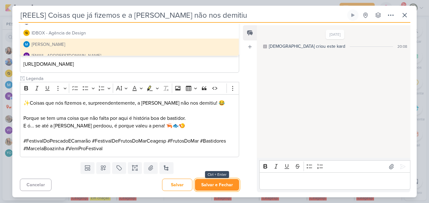
click at [224, 187] on button "Salvar e Fechar" at bounding box center [217, 185] width 44 height 12
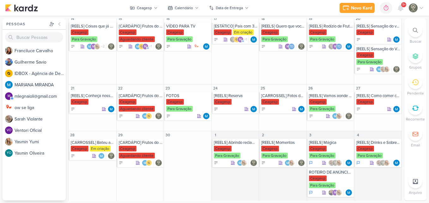
scroll to position [193, 0]
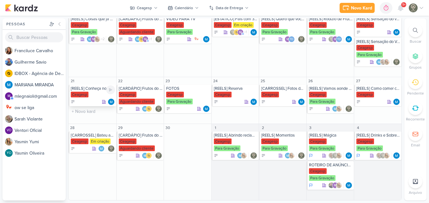
click at [87, 95] on div "Ceagesp" at bounding box center [80, 95] width 18 height 6
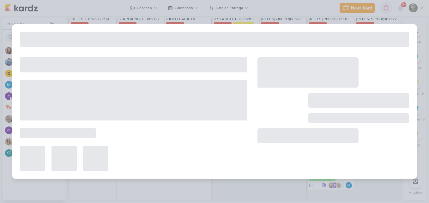
type input "[REELS] Conheça nosso novo espaço"
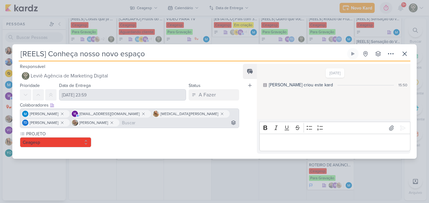
scroll to position [0, 0]
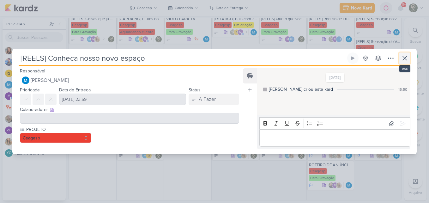
click at [400, 62] on button at bounding box center [404, 57] width 11 height 11
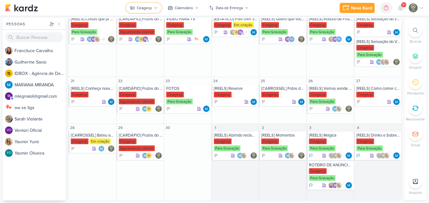
click at [145, 7] on div "Ceagesp" at bounding box center [144, 8] width 15 height 6
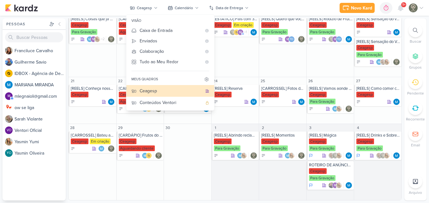
click at [265, 10] on div "Novo Kard Ctrl + k 0h0m Sessão desligada... Hoje 0h0m Semana 0h0m Mês 0h0m" at bounding box center [214, 8] width 418 height 16
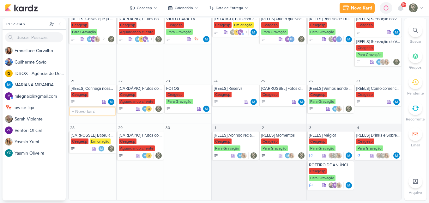
click at [86, 113] on input "text" at bounding box center [92, 111] width 45 height 8
type input "[REELS] Conheça nosso espaço"
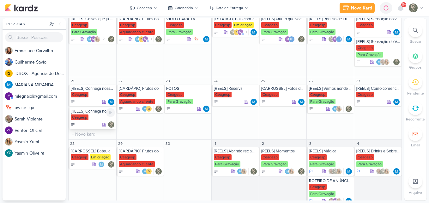
click at [89, 115] on div "Ceagesp" at bounding box center [93, 117] width 44 height 6
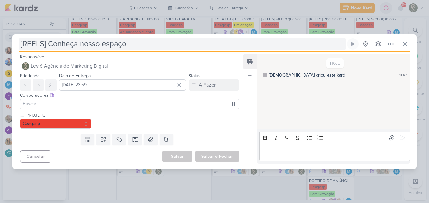
click at [104, 43] on input "[REELS] Conheça nosso espaço" at bounding box center [182, 43] width 327 height 11
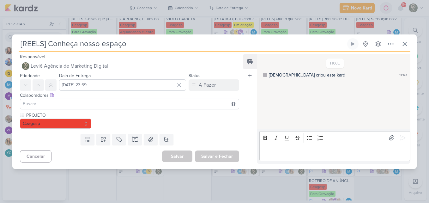
click at [102, 44] on input "[REELS] Conheça nosso espaço" at bounding box center [182, 43] width 327 height 11
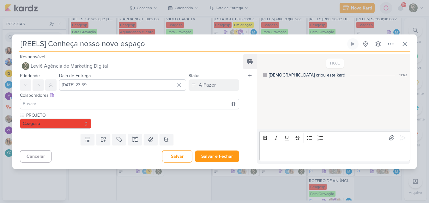
type input "[REELS] Conheça nosso novo espaço"
click at [105, 103] on input at bounding box center [129, 104] width 216 height 8
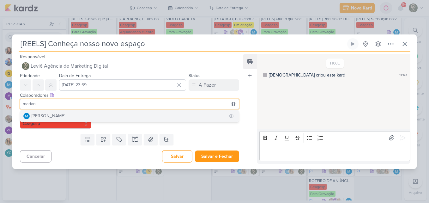
type input "marian"
click at [103, 117] on button "[PERSON_NAME]" at bounding box center [129, 115] width 218 height 11
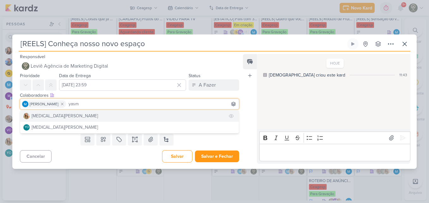
type input "yasm"
click at [106, 117] on button "[MEDICAL_DATA][PERSON_NAME]" at bounding box center [129, 115] width 218 height 11
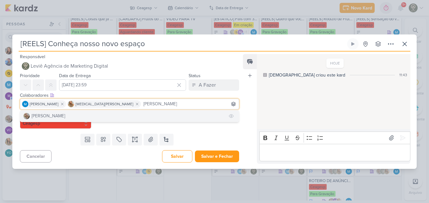
type input "sara"
click at [99, 116] on button "[PERSON_NAME]" at bounding box center [129, 115] width 218 height 11
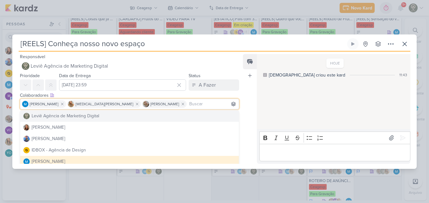
click at [242, 106] on div "Responsável Leviê Agência de Marketing Digital Nenhum contato encontrado create…" at bounding box center [214, 109] width 404 height 117
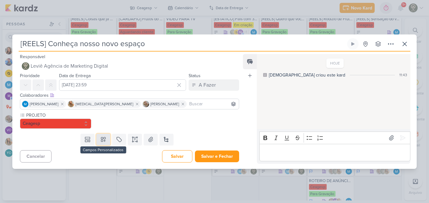
click at [102, 144] on button at bounding box center [103, 138] width 14 height 11
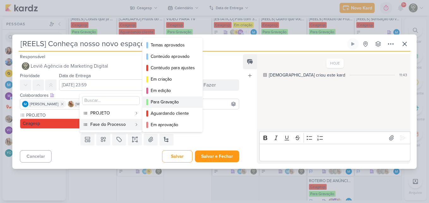
click at [190, 98] on div "Para Gravação" at bounding box center [173, 101] width 44 height 7
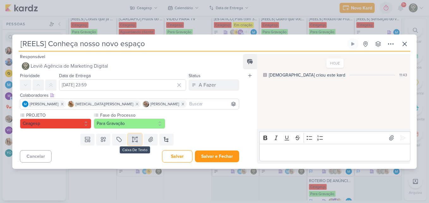
click at [131, 143] on button at bounding box center [135, 138] width 14 height 11
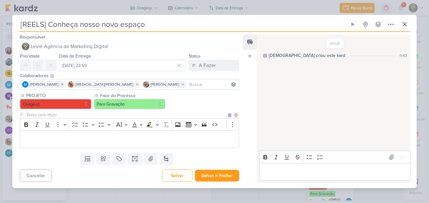
click at [107, 114] on input "text" at bounding box center [125, 114] width 201 height 7
type input "Brifieng"
click at [100, 140] on p "Editor editing area: main" at bounding box center [129, 139] width 212 height 8
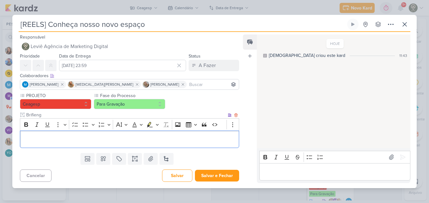
click at [130, 137] on p "Editor editing area: main" at bounding box center [129, 139] width 212 height 8
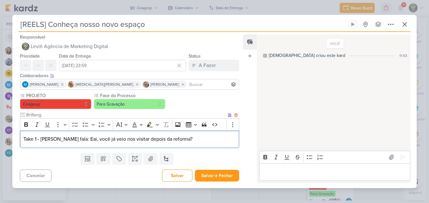
click at [151, 140] on p "Take 1 - Yasmin fala: Eai, você já veio nos visitar depois da reforma?" at bounding box center [129, 139] width 212 height 8
click at [211, 138] on p "Take 1 - Yasmin fala: Eai, você já veio nos visitar depois da nossa reforma?" at bounding box center [129, 139] width 212 height 8
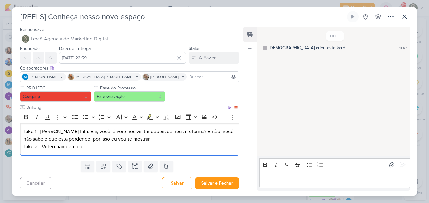
click at [79, 147] on p "Take 2 - Vídeo panoramico" at bounding box center [129, 147] width 212 height 8
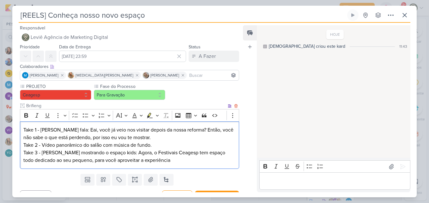
click at [136, 161] on p "Take 3 - Yasmin mostrando o espaço kids: Agora, o Festivais Ceagesp tem espaço …" at bounding box center [129, 156] width 212 height 15
click at [179, 160] on p "Take 3 - Yasmin mostrando o espaço kids: Agora, o Festivais Ceagesp tem espaço …" at bounding box center [129, 156] width 212 height 15
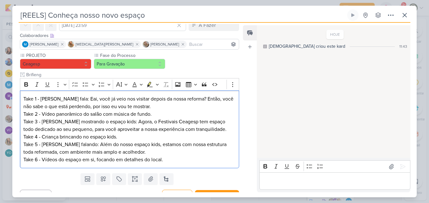
scroll to position [42, 0]
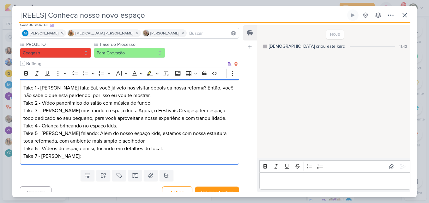
click at [134, 142] on p "Take 5 - Yasmin falando: Além do nosso espaço kids, estamos com nossa estrutura…" at bounding box center [129, 136] width 212 height 15
click at [124, 156] on p "Take 7 - Yasmin:" at bounding box center [129, 156] width 212 height 8
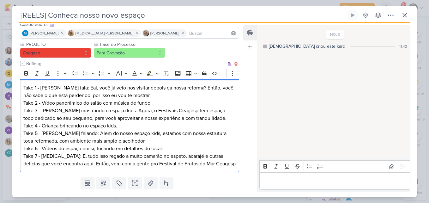
click at [157, 163] on p "Take 7 - Yasmin: E, tudo isso regado a muito camarão no espeto, acarajé e outra…" at bounding box center [129, 159] width 212 height 15
click at [149, 176] on div "Take 1 - Yasmin fala: Eai, você já veio nos visitar depois da nossa reforma? En…" at bounding box center [129, 129] width 219 height 101
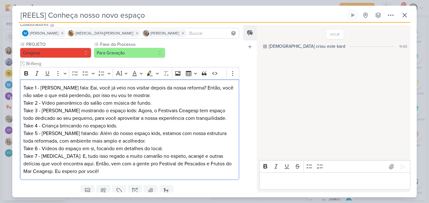
scroll to position [65, 0]
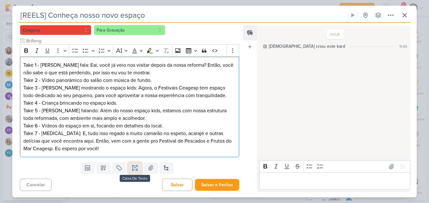
click at [133, 172] on button at bounding box center [135, 167] width 14 height 11
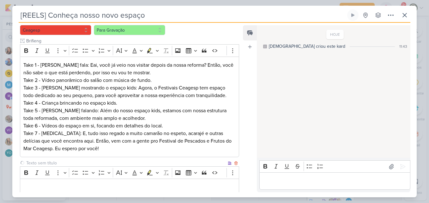
click at [87, 163] on input "text" at bounding box center [125, 162] width 201 height 7
type input "Legenda"
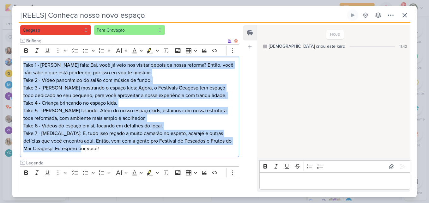
drag, startPoint x: 23, startPoint y: 64, endPoint x: 107, endPoint y: 148, distance: 118.9
click at [107, 148] on div "Take 1 - Yasmin fala: Eai, você já veio nos visitar depois da nossa reforma? En…" at bounding box center [129, 106] width 219 height 101
copy div "Take 1 - Yasmin fala: Eai, você já veio nos visitar depois da nossa reforma? En…"
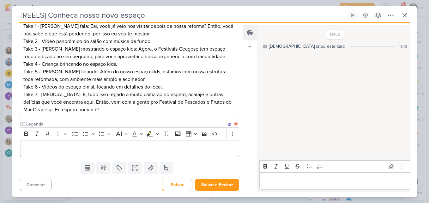
click at [199, 147] on p "Editor editing area: main" at bounding box center [129, 149] width 212 height 8
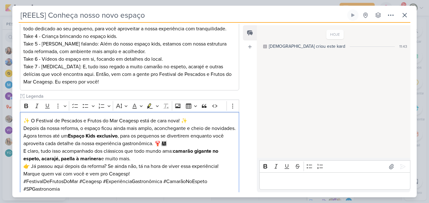
scroll to position [172, 0]
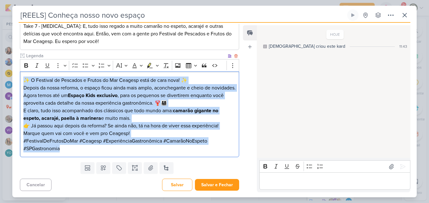
drag, startPoint x: 25, startPoint y: 79, endPoint x: 87, endPoint y: 148, distance: 93.0
click at [87, 148] on div "✨ O Festival de Pescados e Frutos do Mar Ceagesp está de cara nova! ✨ Depois da…" at bounding box center [129, 114] width 219 height 86
click at [27, 68] on icon "Editor toolbar" at bounding box center [26, 65] width 6 height 6
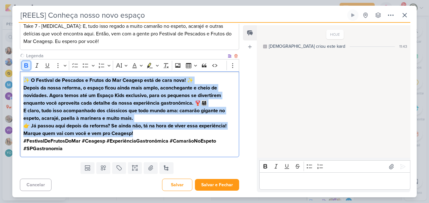
click at [27, 68] on icon "Editor toolbar" at bounding box center [26, 65] width 6 height 6
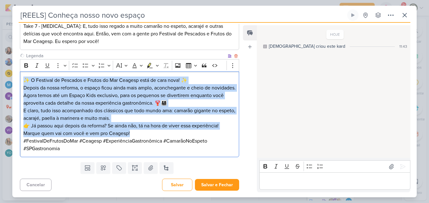
click at [58, 107] on p "E claro, tudo isso acompanhado dos clássicos que todo mundo ama: camarão gigant…" at bounding box center [129, 114] width 212 height 15
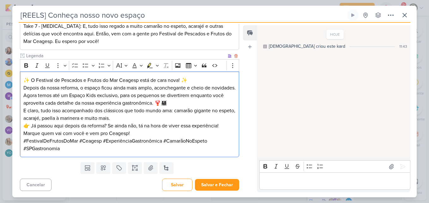
click at [194, 104] on p "Depois da nossa reforma, o espaço ficou ainda mais amplo, aconchegante e cheio …" at bounding box center [129, 95] width 212 height 23
click at [193, 81] on p "✨ O Festival de Pescados e Frutos do Mar Ceagesp está de cara nova! ✨" at bounding box center [129, 80] width 212 height 8
click at [151, 126] on p "👉 Já passou aqui depois da reforma? Se ainda não, tá na hora de viver essa expe…" at bounding box center [129, 129] width 212 height 15
click at [150, 131] on p "👉 Já passou aqui depois da reforma? Se ainda não, tá na hora de viver essa expe…" at bounding box center [129, 129] width 212 height 15
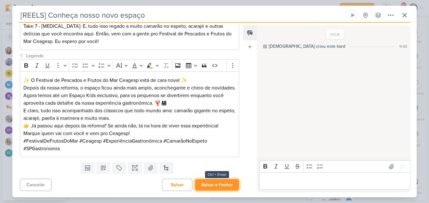
click at [207, 183] on button "Salvar e Fechar" at bounding box center [217, 185] width 44 height 12
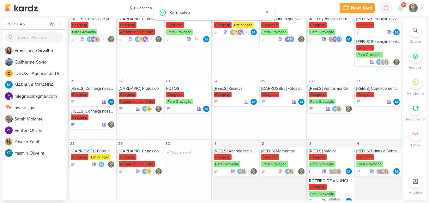
scroll to position [0, 0]
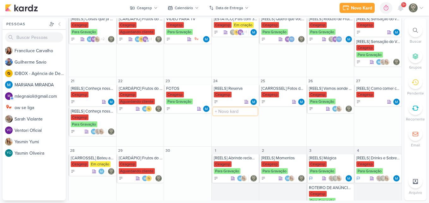
click at [224, 114] on input "text" at bounding box center [235, 111] width 45 height 8
type input "[REELS] Reserva"
click at [227, 94] on div "Ceagesp" at bounding box center [223, 95] width 18 height 6
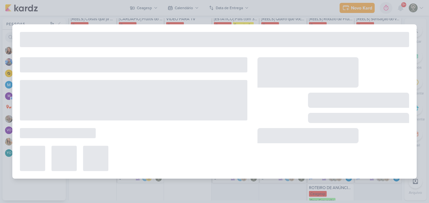
type input "[REELS] Reserva"
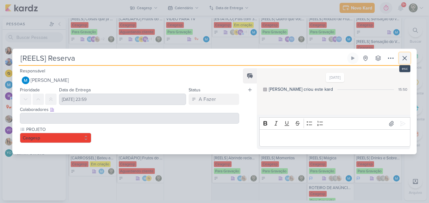
click at [402, 58] on icon at bounding box center [404, 58] width 8 height 8
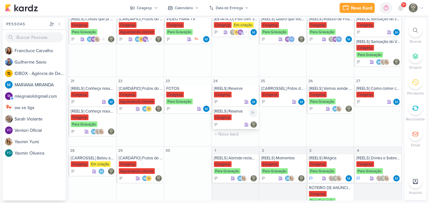
click at [235, 112] on div "[REELS] Reserva" at bounding box center [236, 111] width 44 height 5
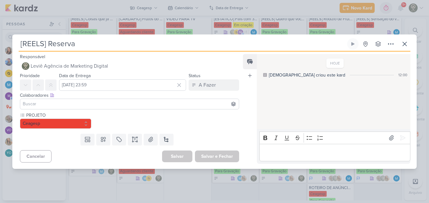
click at [131, 104] on input at bounding box center [129, 104] width 216 height 8
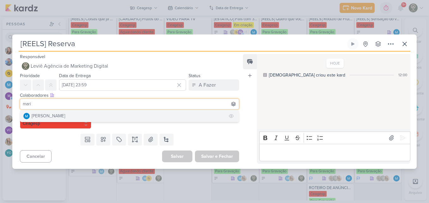
type input "mari"
click at [125, 114] on button "[PERSON_NAME]" at bounding box center [129, 115] width 218 height 11
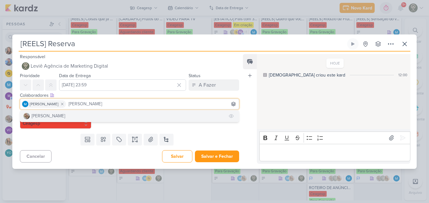
type input "sara"
click at [118, 112] on button "[PERSON_NAME]" at bounding box center [129, 115] width 218 height 11
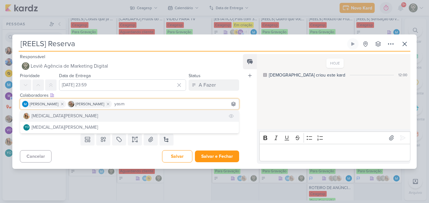
type input "yasm"
click at [118, 114] on button "[MEDICAL_DATA][PERSON_NAME]" at bounding box center [129, 115] width 218 height 11
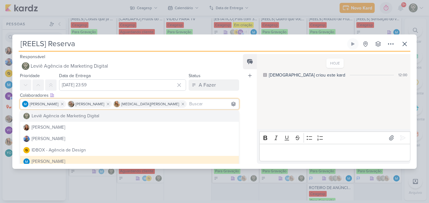
click at [249, 113] on div "Feed Atrelar email Solte o email para atrelar ao kard" at bounding box center [250, 109] width 14 height 110
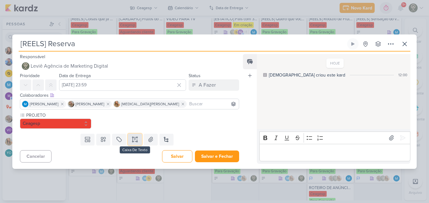
click at [132, 137] on icon at bounding box center [132, 136] width 1 height 1
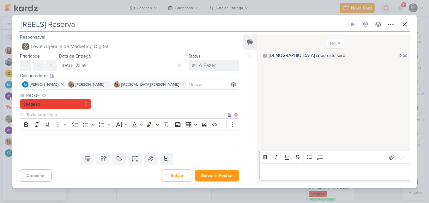
click at [63, 115] on input "text" at bounding box center [125, 114] width 201 height 7
type input "Brifieng"
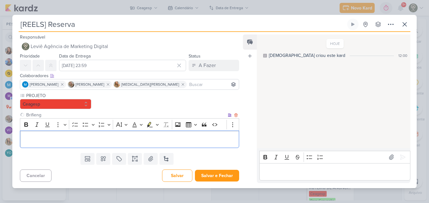
click at [63, 142] on p "Editor editing area: main" at bounding box center [129, 139] width 212 height 8
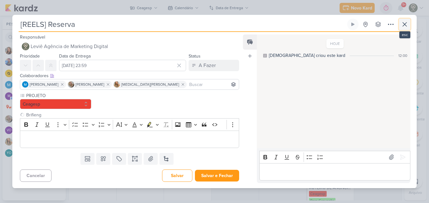
click at [405, 21] on icon at bounding box center [404, 25] width 8 height 8
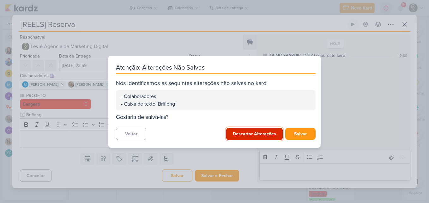
click at [269, 134] on button "Descartar Alterações" at bounding box center [254, 133] width 56 height 12
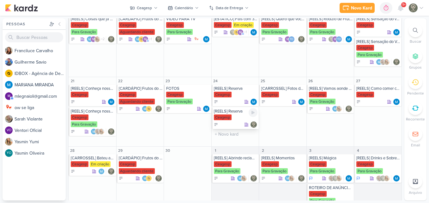
click at [231, 113] on div "[REELS] Reserva" at bounding box center [236, 111] width 44 height 5
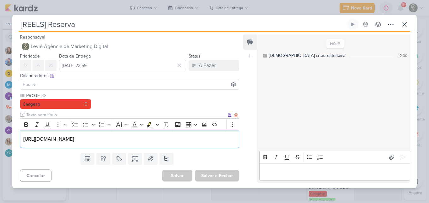
click at [207, 134] on div "https://vm.tiktok.com/ZMArSqCYQ/" at bounding box center [129, 138] width 219 height 17
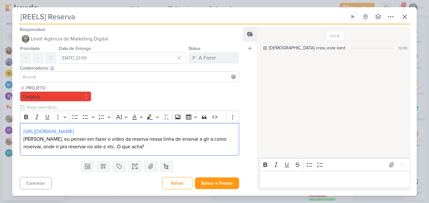
click at [68, 79] on input at bounding box center [129, 77] width 216 height 8
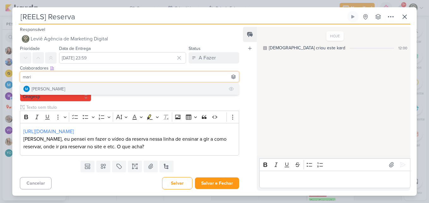
type input "mari"
click at [70, 84] on button "[PERSON_NAME]" at bounding box center [129, 88] width 218 height 11
type input "sara"
click at [91, 89] on button "[PERSON_NAME]" at bounding box center [129, 88] width 218 height 11
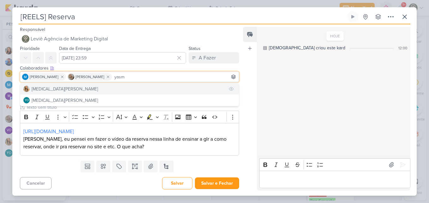
type input "yasm"
click at [121, 87] on button "[MEDICAL_DATA][PERSON_NAME]" at bounding box center [129, 88] width 218 height 11
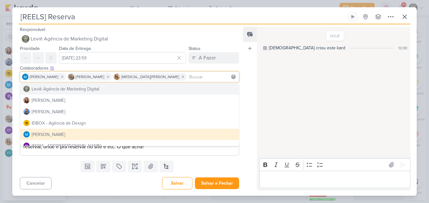
click at [252, 89] on div "Feed Atrelar email Solte o email para atrelar ao kard" at bounding box center [250, 108] width 14 height 163
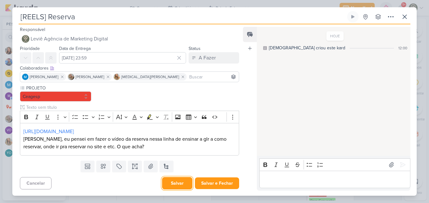
click at [180, 186] on button "Salvar" at bounding box center [177, 183] width 30 height 12
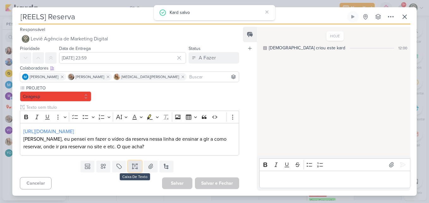
click at [136, 167] on icon at bounding box center [135, 166] width 6 height 6
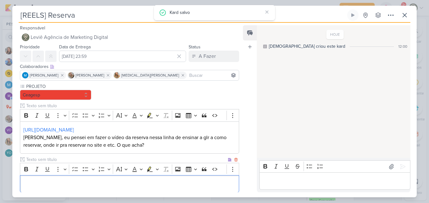
click at [126, 160] on input "text" at bounding box center [125, 159] width 201 height 7
type input "Legenda"
click at [118, 187] on p "Editor editing area: main" at bounding box center [129, 184] width 212 height 8
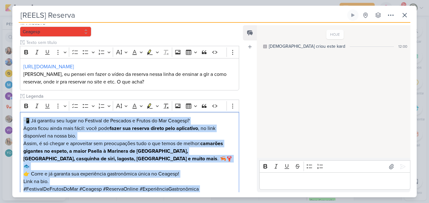
scroll to position [104, 0]
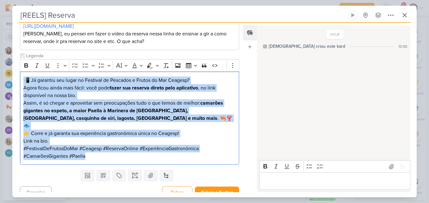
drag, startPoint x: 22, startPoint y: 121, endPoint x: 116, endPoint y: 191, distance: 117.0
click at [116, 191] on div "Responsável Leviê Agência de Marketing Digital Nenhum contato encontrado create…" at bounding box center [126, 108] width 229 height 168
click at [25, 64] on icon "Editor toolbar" at bounding box center [26, 65] width 4 height 4
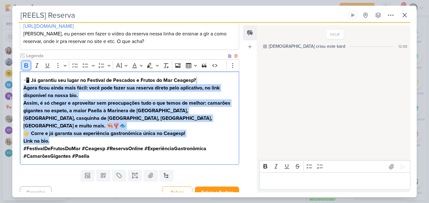
click at [25, 64] on icon "Editor toolbar" at bounding box center [26, 65] width 4 height 4
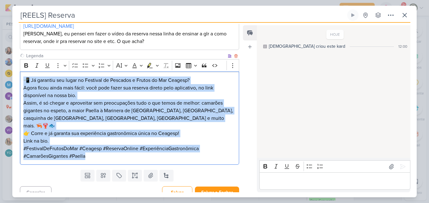
click at [83, 114] on p "Assim, é só chegar e aproveitar sem preocupações tudo o que temos de melhor: ca…" at bounding box center [129, 114] width 212 height 30
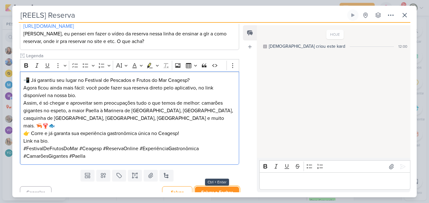
click at [209, 186] on button "Salvar e Fechar" at bounding box center [217, 192] width 44 height 12
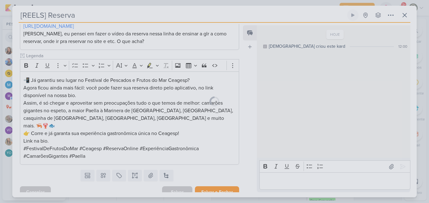
scroll to position [103, 0]
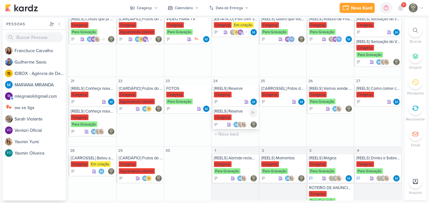
click at [239, 115] on div "Ceagesp" at bounding box center [236, 117] width 44 height 6
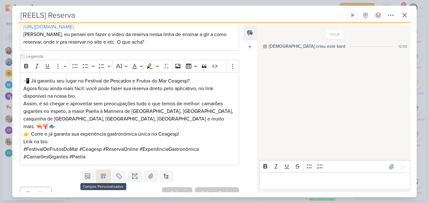
click at [104, 172] on button at bounding box center [103, 175] width 14 height 11
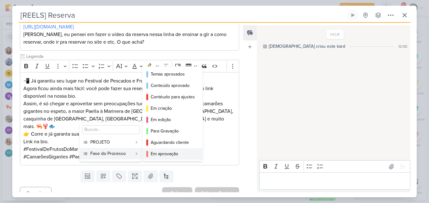
click at [151, 157] on div "Em aprovação" at bounding box center [173, 153] width 44 height 7
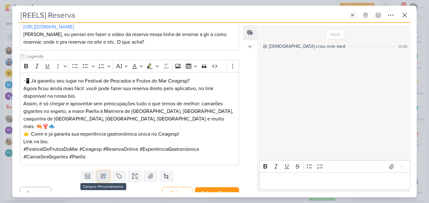
click at [107, 170] on button at bounding box center [103, 175] width 14 height 11
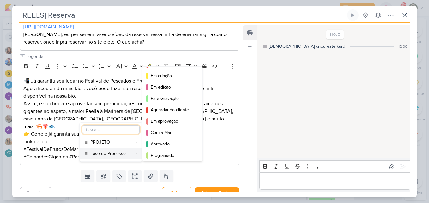
scroll to position [34, 0]
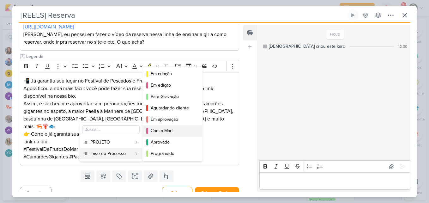
click at [187, 129] on div "Com a Mari" at bounding box center [173, 130] width 44 height 7
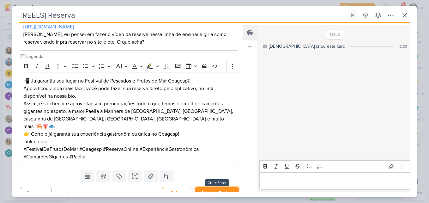
click at [212, 187] on button "Salvar e Fechar" at bounding box center [217, 193] width 44 height 12
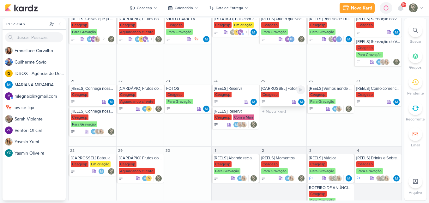
click at [273, 90] on div "[CARROSSEL] Fotos de Clientes" at bounding box center [283, 88] width 44 height 5
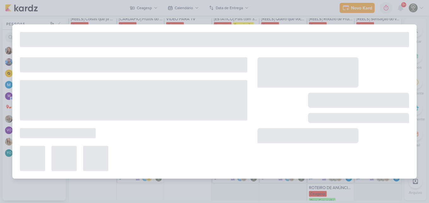
type input "[CARROSSEL] Fotos de Clientes"
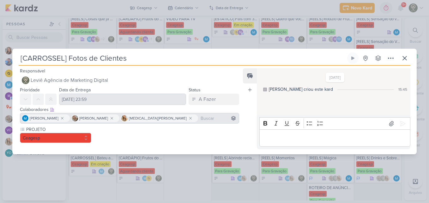
scroll to position [0, 0]
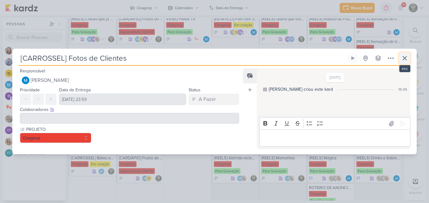
click at [408, 59] on button at bounding box center [404, 57] width 11 height 11
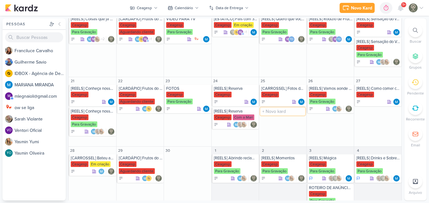
click at [277, 113] on input "text" at bounding box center [282, 111] width 45 height 8
type input "[CARROSSEL] Fotos dos Clientes"
click at [283, 113] on div "[CARROSSEL] Fotos dos Clientes" at bounding box center [283, 111] width 44 height 5
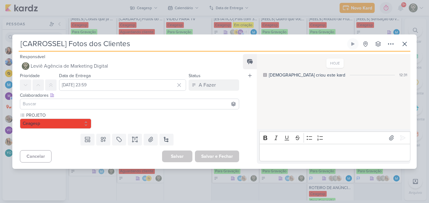
click at [208, 104] on input at bounding box center [129, 104] width 216 height 8
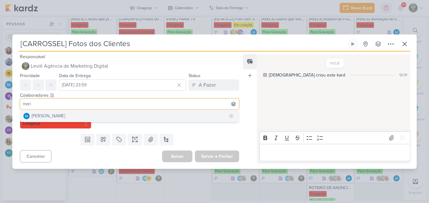
type input "mari"
click at [176, 111] on button "[PERSON_NAME]" at bounding box center [129, 115] width 218 height 11
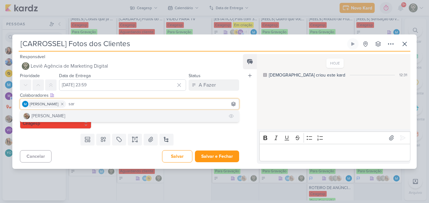
type input "sar"
click at [149, 113] on button "[PERSON_NAME]" at bounding box center [129, 115] width 218 height 11
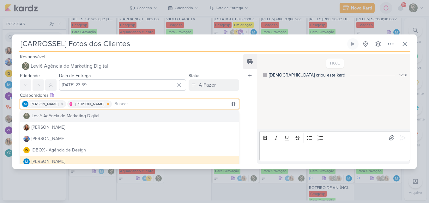
click at [110, 104] on icon at bounding box center [108, 104] width 4 height 4
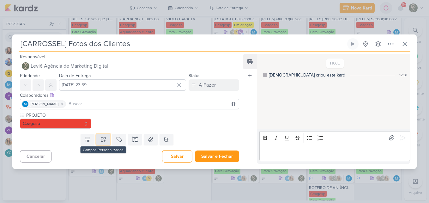
click at [107, 140] on button at bounding box center [103, 138] width 14 height 11
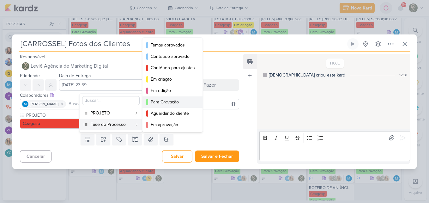
click at [151, 106] on button "Para Gravação" at bounding box center [172, 101] width 60 height 11
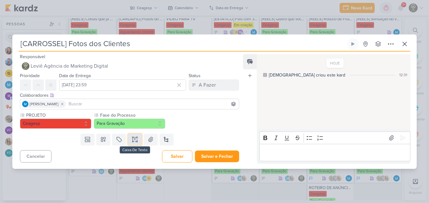
click at [136, 139] on icon at bounding box center [135, 139] width 6 height 6
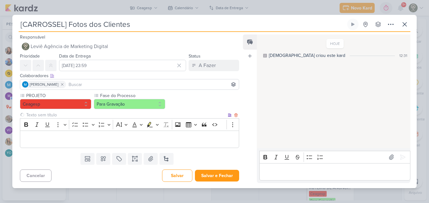
click at [104, 116] on input "text" at bounding box center [125, 114] width 201 height 7
type input "Brifieng"
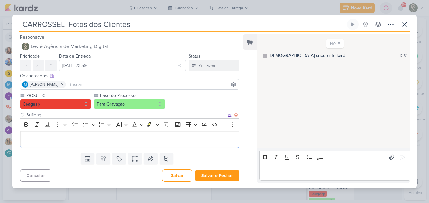
click at [100, 140] on p "Editor editing area: main" at bounding box center [129, 139] width 212 height 8
click at [131, 139] on p "Editor editing area: main" at bounding box center [129, 139] width 212 height 8
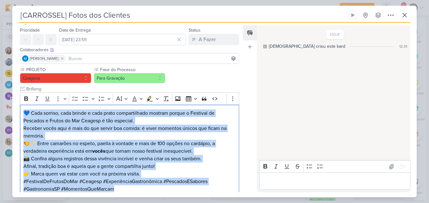
scroll to position [57, 0]
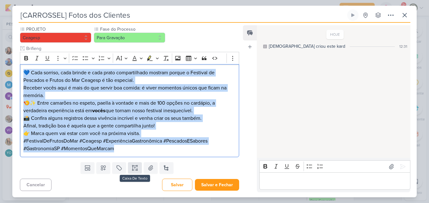
drag, startPoint x: 24, startPoint y: 112, endPoint x: 128, endPoint y: 168, distance: 117.5
click at [128, 168] on div "Responsável Leviê Agência de Marketing Digital Nenhum contato encontrado create…" at bounding box center [126, 108] width 229 height 168
click at [27, 58] on icon "Editor toolbar" at bounding box center [26, 58] width 4 height 4
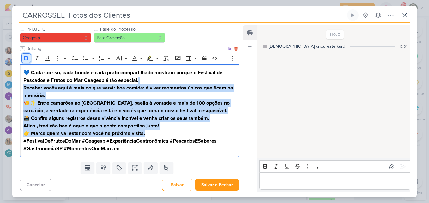
click at [27, 58] on icon "Editor toolbar" at bounding box center [26, 58] width 4 height 4
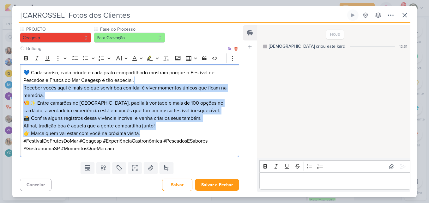
click at [51, 80] on p "💙 Cada sorriso, cada brinde e cada prato compartilhado mostram porque o Festiva…" at bounding box center [129, 84] width 212 height 30
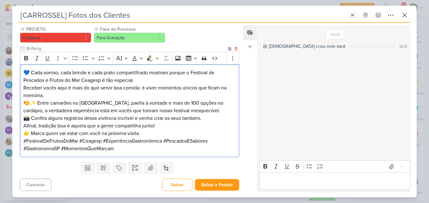
click at [96, 103] on p "🍤✨ Entre camarões no espeto, paella à vontade e mais de 100 opções no cardápio,…" at bounding box center [129, 106] width 212 height 15
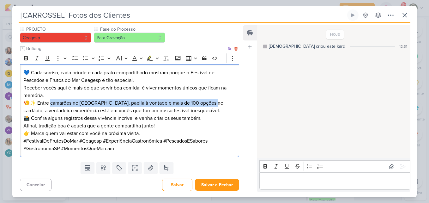
drag, startPoint x: 52, startPoint y: 104, endPoint x: 213, endPoint y: 105, distance: 160.9
click at [213, 105] on p "🍤✨ Entre camarões no espeto, paella à vontade e mais de 100 opções no cardápio,…" at bounding box center [129, 106] width 212 height 15
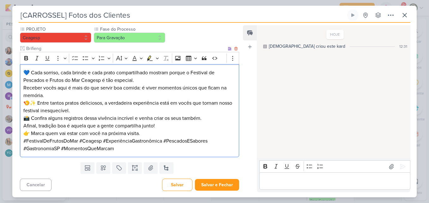
click at [203, 108] on p "🍤✨ Entre tantos pratos deliciosos, a verdadeira experiência está em vocês que t…" at bounding box center [129, 106] width 212 height 15
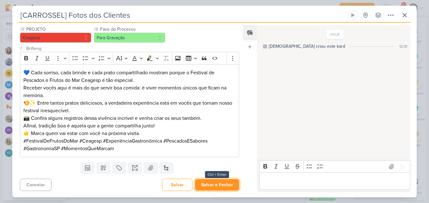
click at [206, 180] on button "Salvar e Fechar" at bounding box center [217, 185] width 44 height 12
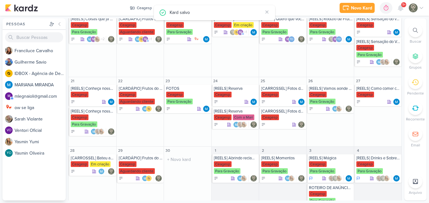
scroll to position [0, 0]
click at [279, 118] on div "Ceagesp Para Gravação" at bounding box center [283, 120] width 44 height 13
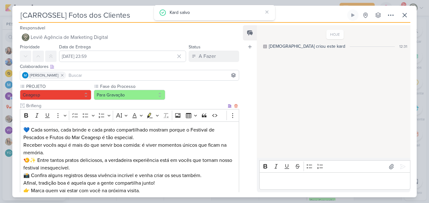
click at [42, 104] on input "Brifieng" at bounding box center [125, 105] width 201 height 7
type input "B"
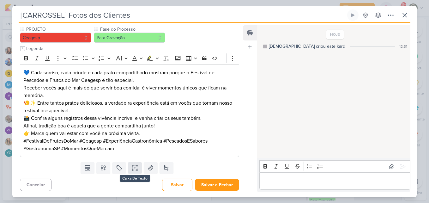
type input "Legenda"
click at [137, 170] on button at bounding box center [135, 167] width 14 height 11
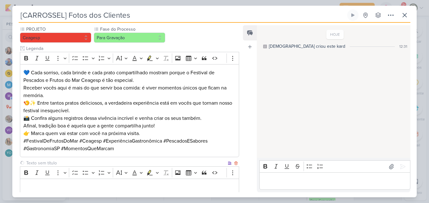
click at [114, 163] on input "text" at bounding box center [125, 162] width 201 height 7
type input "Brifieng"
click at [112, 185] on p "Editor editing area: main" at bounding box center [129, 187] width 212 height 8
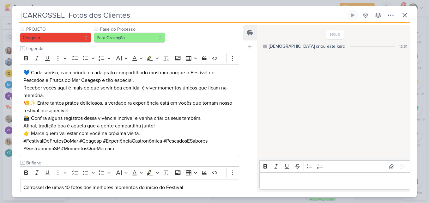
scroll to position [96, 0]
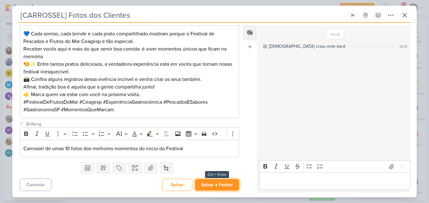
click at [228, 182] on button "Salvar e Fechar" at bounding box center [217, 185] width 44 height 12
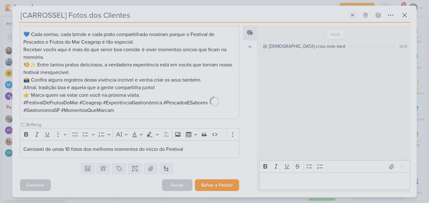
scroll to position [95, 0]
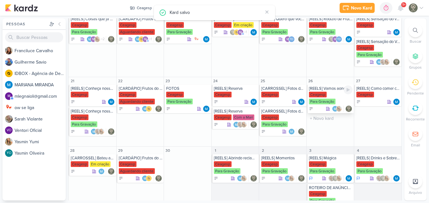
click at [324, 94] on div "Ceagesp Para Gravação" at bounding box center [331, 98] width 44 height 13
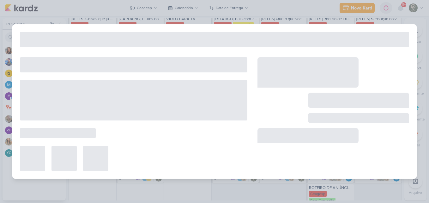
type input "[REELS] Vamos aonde o vento nos levar"
type input "26 de setembro de 2025 às 23:59"
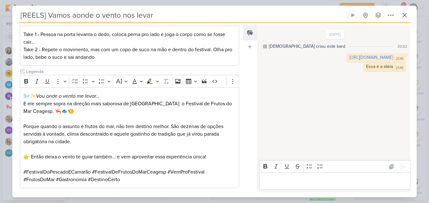
scroll to position [0, 0]
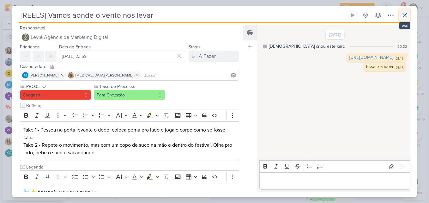
click at [406, 17] on icon at bounding box center [404, 15] width 4 height 4
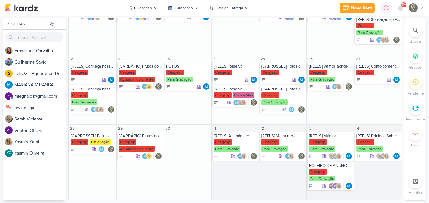
scroll to position [216, 0]
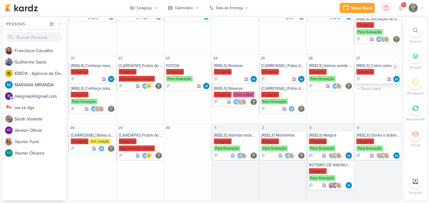
click at [376, 75] on div "[REELS] Como comer caranguejo Ceagesp" at bounding box center [377, 72] width 47 height 21
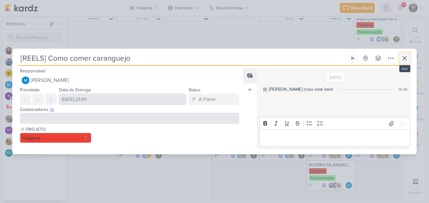
click at [399, 58] on button at bounding box center [404, 57] width 11 height 11
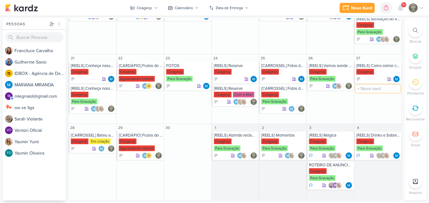
click at [373, 91] on input "text" at bounding box center [377, 89] width 45 height 8
type input "[REELS] Como comer Caranguejo"
click at [376, 92] on div "Ceagesp" at bounding box center [378, 95] width 44 height 6
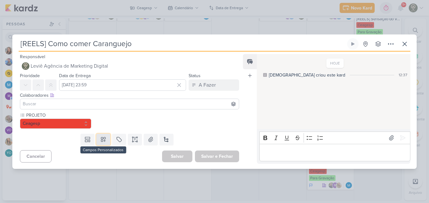
click at [105, 138] on button at bounding box center [103, 138] width 14 height 11
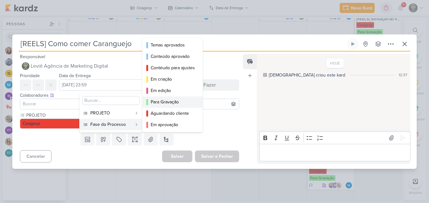
click at [163, 101] on div "Para Gravação" at bounding box center [173, 101] width 44 height 7
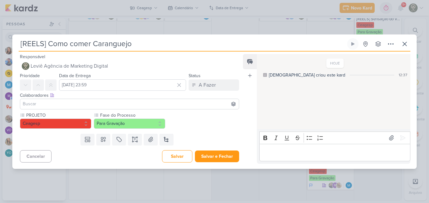
click at [156, 104] on input at bounding box center [129, 104] width 216 height 8
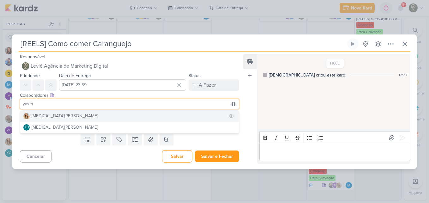
type input "yasm"
click at [152, 113] on button "[MEDICAL_DATA][PERSON_NAME]" at bounding box center [129, 115] width 218 height 11
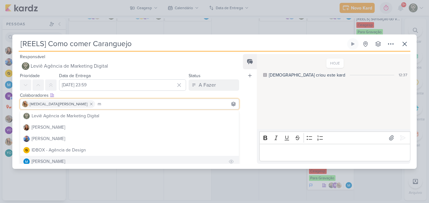
type input "m"
click at [110, 158] on button "[PERSON_NAME]" at bounding box center [129, 161] width 218 height 11
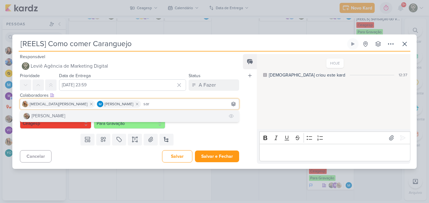
type input "sar"
click at [202, 112] on button "[PERSON_NAME]" at bounding box center [129, 115] width 218 height 11
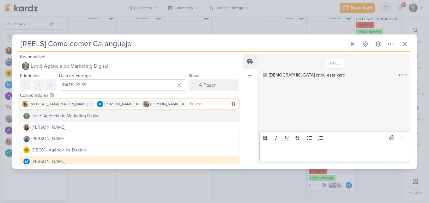
click at [251, 107] on div "Feed Atrelar email Solte o email para atrelar ao kard" at bounding box center [250, 109] width 14 height 110
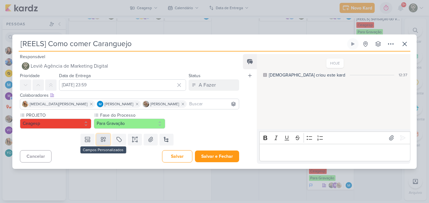
click at [105, 139] on button at bounding box center [103, 138] width 14 height 11
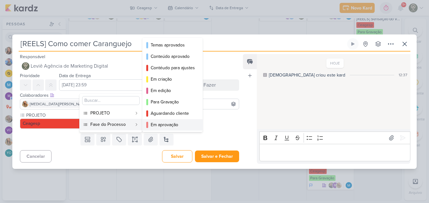
click at [191, 129] on button "Em aprovação" at bounding box center [172, 124] width 60 height 11
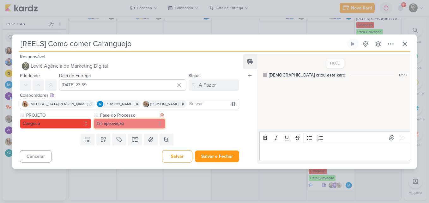
click at [144, 121] on button "Em aprovação" at bounding box center [129, 123] width 71 height 10
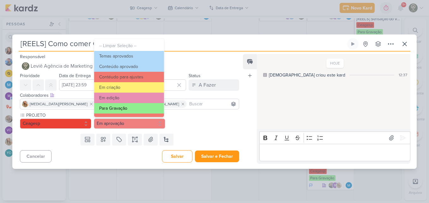
click at [133, 103] on button "Em edição" at bounding box center [129, 97] width 70 height 10
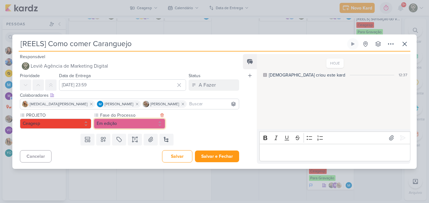
click at [132, 119] on button "Em edição" at bounding box center [129, 123] width 71 height 10
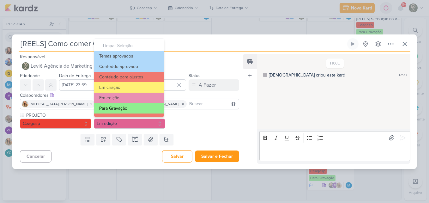
click at [126, 111] on button "Para Gravação" at bounding box center [129, 108] width 70 height 10
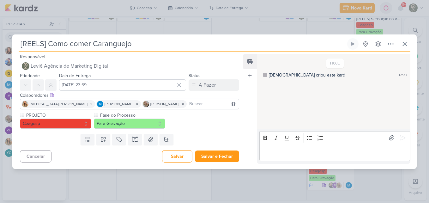
click at [221, 131] on div "Templates Campos Personalizados PROJETO Granero Transportes Fasb BNI" at bounding box center [126, 139] width 229 height 16
click at [132, 141] on icon at bounding box center [132, 141] width 1 height 1
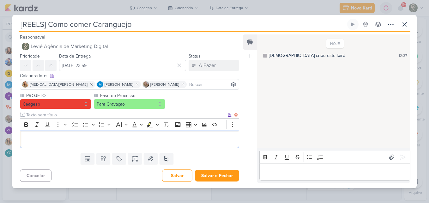
scroll to position [100, 0]
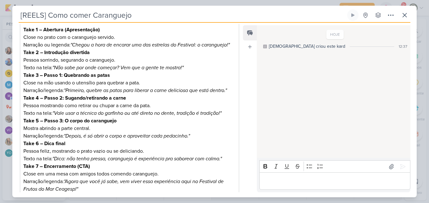
drag, startPoint x: 239, startPoint y: 93, endPoint x: 239, endPoint y: 78, distance: 15.1
click at [239, 78] on div "PROJETO Ceagesp Fase do Processo" at bounding box center [126, 91] width 229 height 217
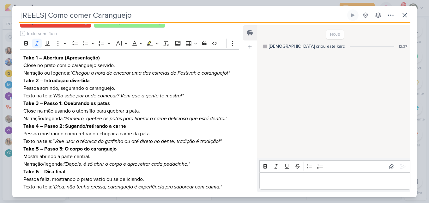
scroll to position [71, 0]
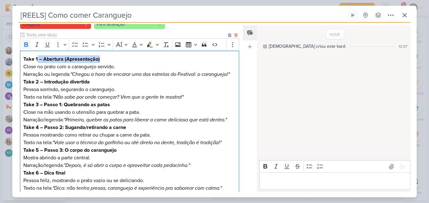
drag, startPoint x: 38, startPoint y: 59, endPoint x: 118, endPoint y: 61, distance: 80.2
click at [118, 61] on p "Take 1 – Abertura (Apresentação)" at bounding box center [129, 59] width 212 height 8
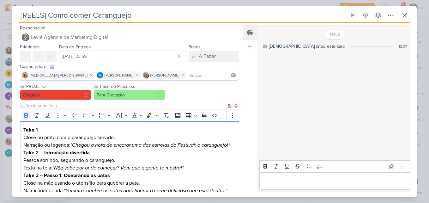
scroll to position [216, 0]
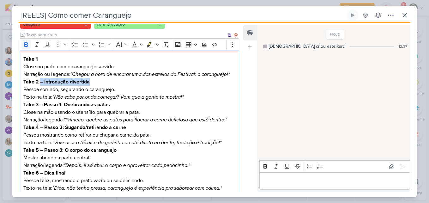
drag, startPoint x: 40, startPoint y: 82, endPoint x: 105, endPoint y: 81, distance: 64.4
click at [105, 81] on p "Take 2 – Introdução divertida" at bounding box center [129, 82] width 212 height 8
click at [94, 80] on p "Take 2" at bounding box center [129, 82] width 212 height 8
click at [69, 74] on p "Narração ou legenda: "Chegou a hora de encarar uma das estrelas do Festival: o …" at bounding box center [129, 74] width 212 height 8
click at [49, 74] on icon ""Chegou a hora de encarar uma das estrelas do Festival: o caranguejo!"" at bounding box center [123, 74] width 159 height 6
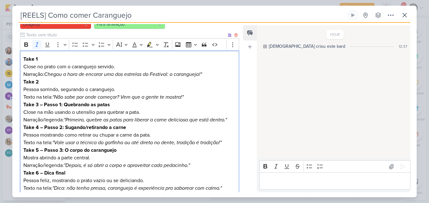
click at [207, 75] on p "Narração: Chegou a hora de encarar uma das estrelas do Festival: o caranguejo!"" at bounding box center [129, 74] width 212 height 8
click at [56, 97] on icon ""Não sabe por onde começar? Vem que a gente te mostra!"" at bounding box center [117, 97] width 131 height 6
click at [186, 98] on p "Texto na tela: Não sabe por onde começar? Vem que a gente te mostra!"" at bounding box center [129, 97] width 212 height 8
click at [29, 66] on p "Close no prato com o caranguejo servido." at bounding box center [129, 67] width 212 height 8
click at [24, 89] on p "Pessoa sorrindo, segurando o caranguejo." at bounding box center [129, 90] width 212 height 8
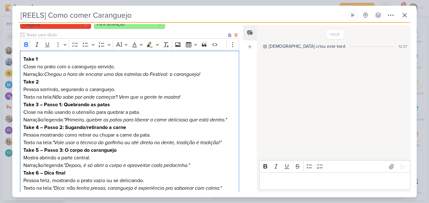
click at [40, 104] on strong "Take 3 – Passo 1: Quebrando as patas" at bounding box center [66, 104] width 86 height 6
click at [44, 104] on strong "Take 3 – Passo 1: Quebrando as patas" at bounding box center [66, 104] width 86 height 6
drag, startPoint x: 39, startPoint y: 104, endPoint x: 121, endPoint y: 105, distance: 82.7
click at [121, 105] on p "Take 3 – Passo 1: Quebrando as patas" at bounding box center [129, 105] width 212 height 8
drag, startPoint x: 62, startPoint y: 120, endPoint x: 43, endPoint y: 119, distance: 19.6
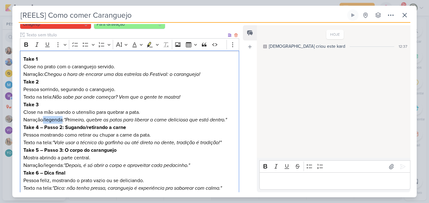
click at [43, 119] on p "Narração/legenda: "Primeiro, quebre as patas para liberar a carne deliciosa que…" at bounding box center [129, 120] width 212 height 8
click at [47, 119] on icon ""Primeiro, quebre as patas para liberar a carne deliciosa que está dentro."" at bounding box center [125, 119] width 163 height 6
click at [211, 119] on p "Narração: Primeiro, quebre as patas para liberar a carne deliciosa que está den…" at bounding box center [129, 120] width 212 height 8
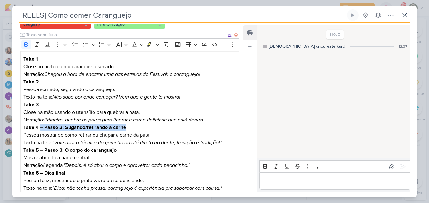
drag, startPoint x: 39, startPoint y: 127, endPoint x: 146, endPoint y: 128, distance: 107.0
click at [146, 128] on p "Take 4 – Passo 2: Sugando/retirando a carne" at bounding box center [129, 127] width 212 height 8
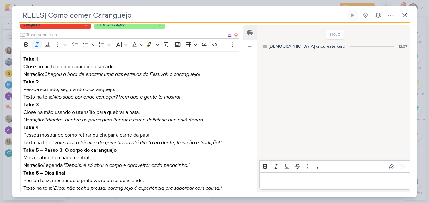
click at [56, 142] on icon ""Vale usar a técnica do garfinho ou até direto no dente, tradição é tradição!"" at bounding box center [136, 142] width 169 height 6
click at [225, 142] on p "Texto na tela: Vale usar a técnica do garfinho ou até direto no dente, tradição…" at bounding box center [129, 143] width 212 height 8
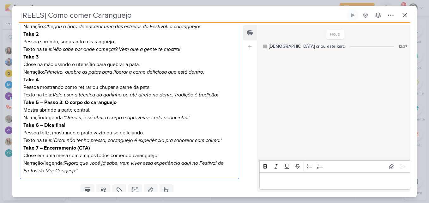
scroll to position [124, 0]
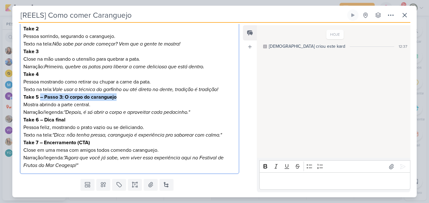
drag, startPoint x: 39, startPoint y: 97, endPoint x: 134, endPoint y: 99, distance: 94.7
click at [134, 99] on p "Take 5 – Passo 3: O corpo do caranguejo" at bounding box center [129, 97] width 212 height 8
click at [68, 113] on icon ""Depois, é só abrir o corpo e aproveitar cada pedacinho."" at bounding box center [127, 112] width 126 height 6
click at [193, 112] on p "Narração/legenda: Depois, é só abrir o corpo e aproveitar cada pedacinho."" at bounding box center [129, 112] width 212 height 8
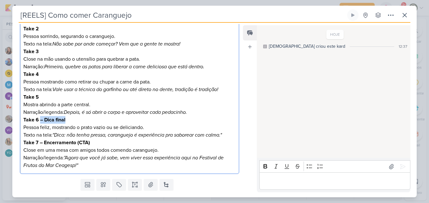
drag, startPoint x: 40, startPoint y: 121, endPoint x: 84, endPoint y: 121, distance: 43.9
click at [84, 121] on p "Take 6 – Dica final" at bounding box center [129, 120] width 212 height 8
click at [56, 135] on icon ""Dica: não tenha pressa, caranguejo é experiência pra saborear com calma."" at bounding box center [136, 135] width 169 height 6
click at [224, 135] on p "Texto na tela: Dica: não tenha pressa, caranguejo é experiência pra saborear co…" at bounding box center [129, 135] width 212 height 8
drag, startPoint x: 38, startPoint y: 143, endPoint x: 104, endPoint y: 145, distance: 65.4
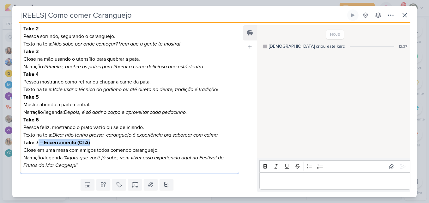
click at [104, 145] on p "Take 7 – Encerramento (CTA)" at bounding box center [129, 143] width 212 height 8
click at [94, 145] on p "Take 7" at bounding box center [129, 143] width 212 height 8
click at [67, 158] on icon ""Agora que você já sabe, vem viver essa experiência aqui no Festival de Frutos …" at bounding box center [123, 161] width 200 height 14
click at [99, 169] on div "Take 1 Close no prato com o caranguejo servido. Narração: Chegou a hora de enca…" at bounding box center [129, 85] width 219 height 176
click at [66, 115] on p "Narração/legenda: Depois, é só abrir o corpo e aproveitar cada pedacinho." at bounding box center [129, 112] width 212 height 8
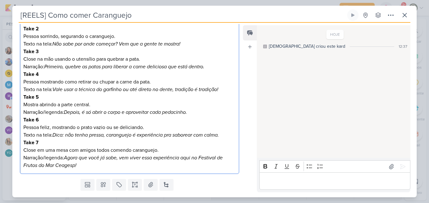
click at [62, 111] on p "Narração/legenda: Depois, é só abrir o corpo e aproveitar cada pedacinho." at bounding box center [129, 112] width 212 height 8
click at [63, 133] on icon "Dica: não tenha pressa, caranguejo é experiência pra saborear com calma." at bounding box center [135, 135] width 166 height 6
click at [68, 137] on icon "Dica: não tenha pressa, caranguejo é experiência pra saborear com calma." at bounding box center [135, 135] width 166 height 6
click at [63, 158] on p "Narração/legenda: Agora que você já sabe, vem viver essa experiência aqui no Fe…" at bounding box center [129, 161] width 212 height 15
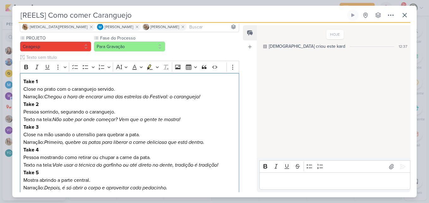
scroll to position [140, 0]
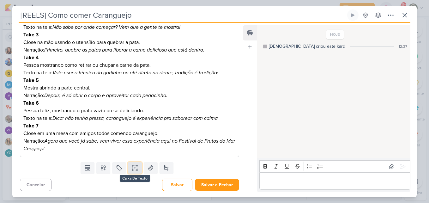
click at [136, 172] on button at bounding box center [135, 167] width 14 height 11
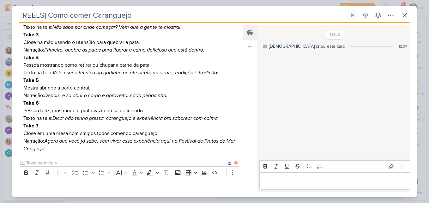
click at [111, 162] on input "text" at bounding box center [125, 162] width 201 height 7
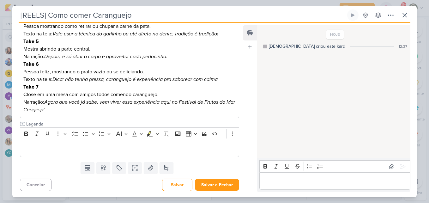
type input "Legenda"
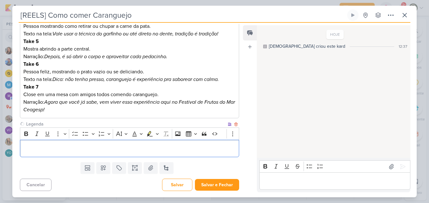
click at [157, 151] on p "Editor editing area: main" at bounding box center [129, 149] width 212 height 8
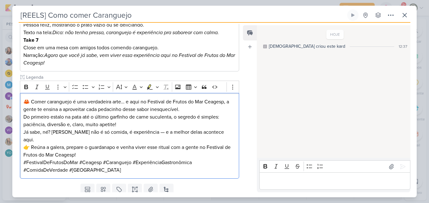
scroll to position [230, 0]
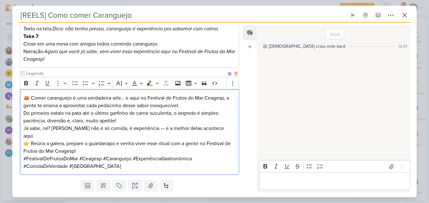
click at [164, 113] on p "Do primeiro estalo na pata até o último garfinho de carne suculenta, o segredo …" at bounding box center [129, 116] width 212 height 15
click at [154, 127] on p "Já sabe, né? [PERSON_NAME] não é só comida, é experiência — e a melhor delas ac…" at bounding box center [129, 131] width 212 height 15
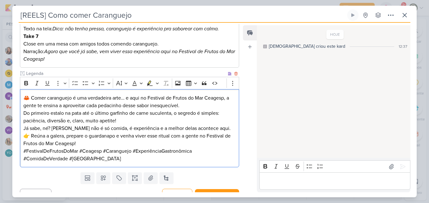
click at [149, 128] on p "Já sabe, né? [PERSON_NAME] não é só comida, é experiência e a melhor delas acon…" at bounding box center [129, 128] width 212 height 8
click at [221, 129] on p "Já sabe, né? Caranguejo não é só comida, é experiência (e a melhor delas aconte…" at bounding box center [129, 128] width 212 height 8
click at [139, 146] on p "👉 Reúna a galera, prepare o guardanapo e venha viver esse ritual com a gente no…" at bounding box center [129, 139] width 212 height 15
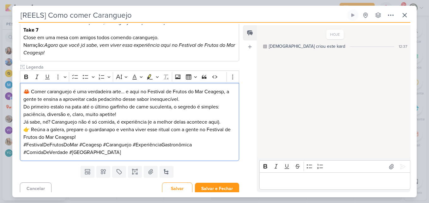
scroll to position [240, 0]
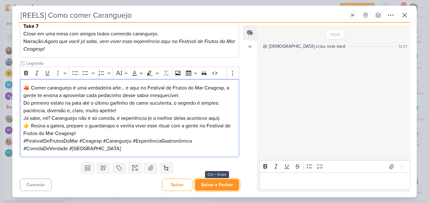
click at [216, 182] on button "Salvar e Fechar" at bounding box center [217, 185] width 44 height 12
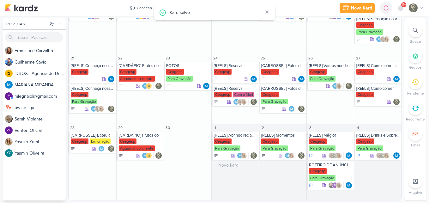
scroll to position [0, 0]
click at [89, 138] on div "[CARROSSEL] Bateu aquela vontade de frutos do mar? Vem para o Festival [GEOGRAP…" at bounding box center [92, 141] width 48 height 21
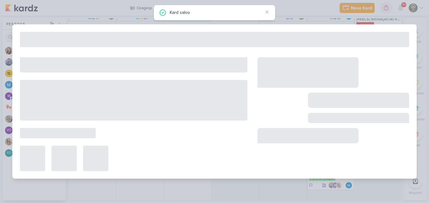
type input "[CARROSSEL] Bateu aquela vontade de frutos do mar? Vem para o Festival"
type input "[DATE] 23:59"
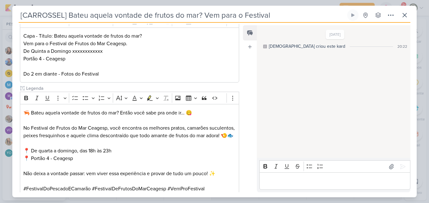
scroll to position [149, 0]
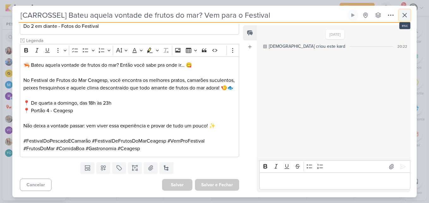
click at [407, 13] on icon at bounding box center [404, 15] width 8 height 8
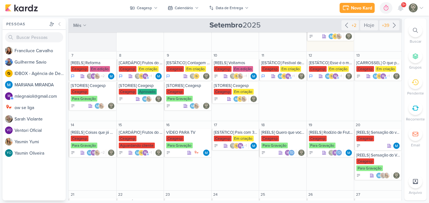
scroll to position [80, 0]
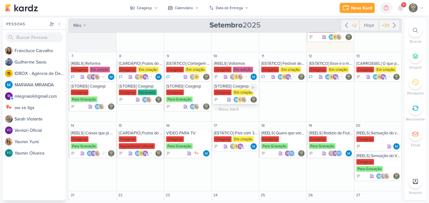
click at [222, 89] on div "[STORIES] Ceagesp [GEOGRAPHIC_DATA] Em criação" at bounding box center [234, 92] width 47 height 21
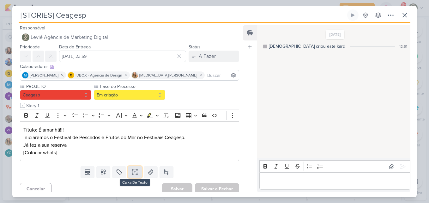
click at [135, 169] on icon at bounding box center [135, 172] width 6 height 6
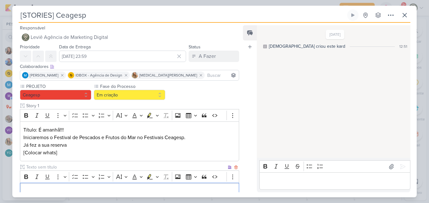
scroll to position [0, 0]
click at [117, 164] on input "text" at bounding box center [125, 166] width 201 height 7
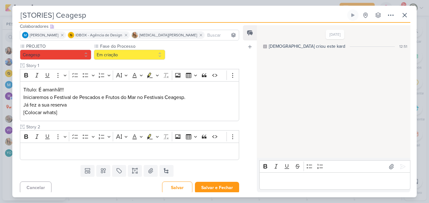
scroll to position [43, 0]
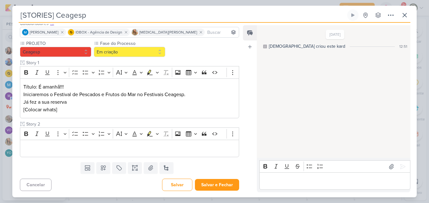
type input "Story 2"
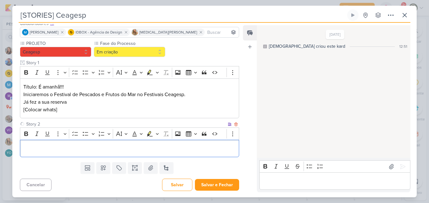
click at [150, 153] on div "Editor editing area: main" at bounding box center [129, 147] width 219 height 17
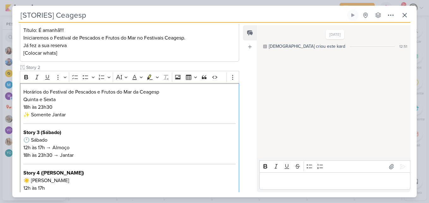
scroll to position [104, 0]
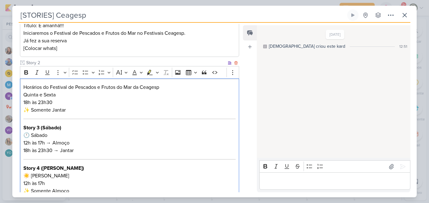
click at [31, 109] on p "Horários do Festival de Pescados e Frutos do Mar da Ceagesp Quinta e Sexta 18h …" at bounding box center [129, 98] width 212 height 30
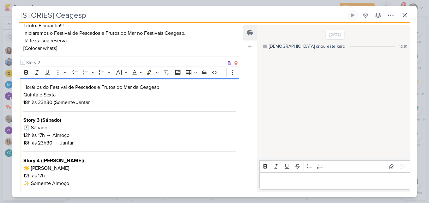
click at [98, 103] on p "Horários do Festival de Pescados e Frutos do Mar da Ceagesp Quinta e Sexta 18h …" at bounding box center [129, 94] width 212 height 23
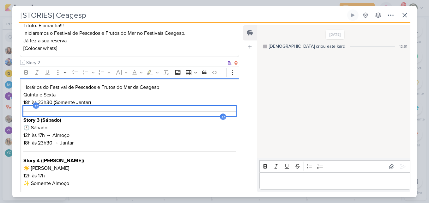
click at [99, 112] on div "Editor editing area: main" at bounding box center [129, 111] width 212 height 10
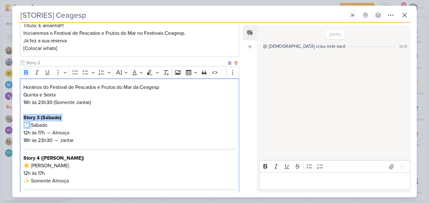
drag, startPoint x: 24, startPoint y: 117, endPoint x: 32, endPoint y: 126, distance: 11.6
click at [32, 126] on p "Story 3 (Sábado) 🕛 Sábado 12h às 17h → Almoço 18h às 23h30 → Jantar" at bounding box center [129, 129] width 212 height 30
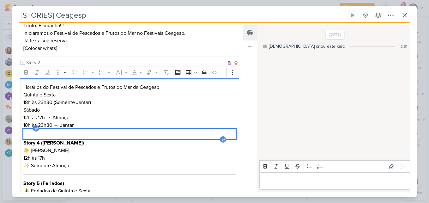
click at [40, 137] on div "Editor editing area: main" at bounding box center [129, 134] width 212 height 10
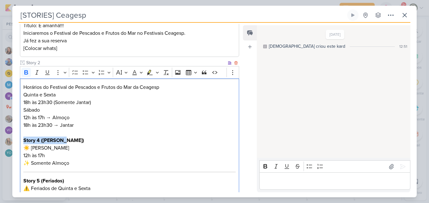
drag, startPoint x: 21, startPoint y: 139, endPoint x: 88, endPoint y: 140, distance: 67.2
click at [88, 140] on div "Horários do Festival de Pescados e Frutos do Mar da Ceagesp Quinta e Sexta 18h …" at bounding box center [129, 172] width 219 height 189
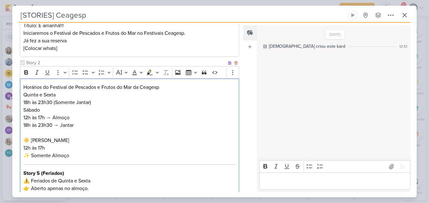
click at [32, 140] on p "⁠⁠⁠⁠⁠⁠⁠ ☀️ Domingo 12h às 17h ✨ Somente Almoço" at bounding box center [129, 144] width 212 height 30
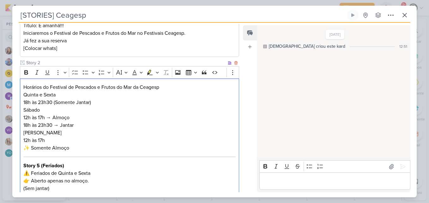
click at [32, 148] on p "Domingo 12h às 17h ✨ Somente Almoço" at bounding box center [129, 140] width 212 height 23
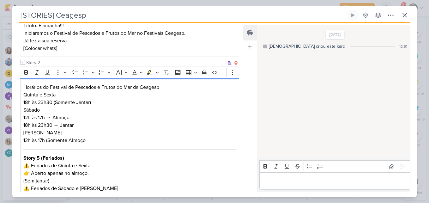
click at [95, 139] on p "Domingo 12h às 17h (Somente Almoço" at bounding box center [129, 136] width 212 height 15
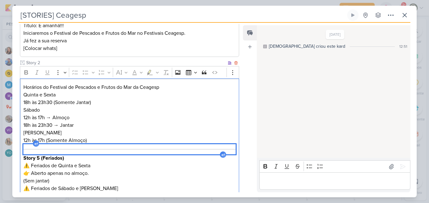
click at [95, 148] on div "Editor editing area: main" at bounding box center [129, 149] width 212 height 10
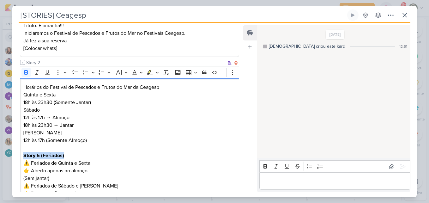
drag, startPoint x: 24, startPoint y: 154, endPoint x: 88, endPoint y: 156, distance: 64.7
click at [88, 156] on p "Story 5 (Feriados) ⚠️ Feriados de Quinta e Sexta 👉 Aberto apenas no almoço. (Se…" at bounding box center [129, 166] width 212 height 30
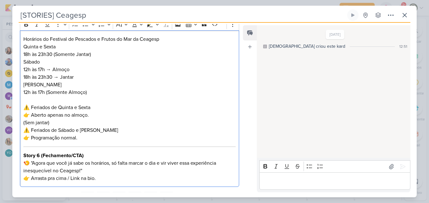
scroll to position [153, 0]
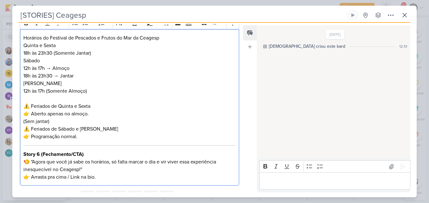
click at [60, 118] on p "⁠⁠⁠⁠⁠⁠⁠ ⚠️ Feriados de Quinta e Sexta 👉 Aberto apenas no almoço. (Sem jantar)" at bounding box center [129, 110] width 212 height 30
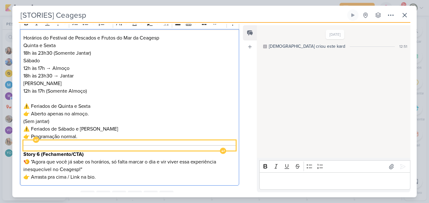
click at [60, 140] on div "Editor editing area: main" at bounding box center [129, 145] width 212 height 10
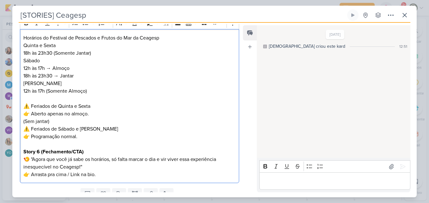
click at [74, 92] on p "Domingo 12h às 17h (Somente Almoço)" at bounding box center [129, 87] width 212 height 15
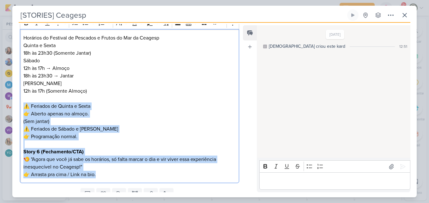
drag, startPoint x: 25, startPoint y: 106, endPoint x: 108, endPoint y: 181, distance: 111.7
click at [108, 181] on div "Horários do Festival de Pescados e Frutos do Mar da Ceagesp Quinta e Sexta 18h …" at bounding box center [129, 106] width 219 height 154
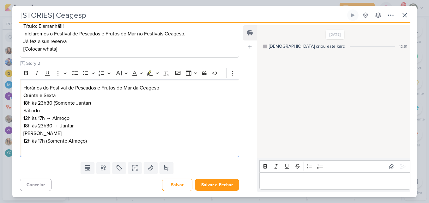
scroll to position [96, 0]
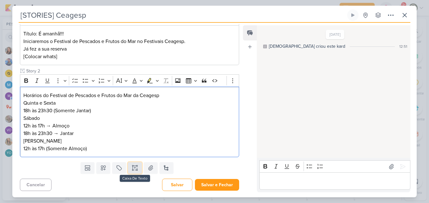
click at [130, 171] on button at bounding box center [135, 167] width 14 height 11
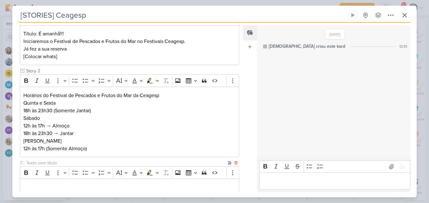
click at [109, 164] on input "text" at bounding box center [125, 162] width 201 height 7
type input "Story 3"
click at [94, 189] on p "Editor editing area: main" at bounding box center [129, 187] width 212 height 8
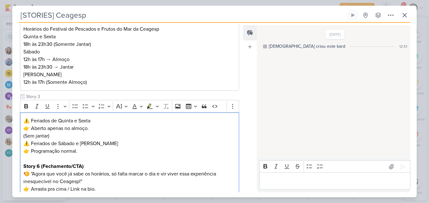
scroll to position [184, 0]
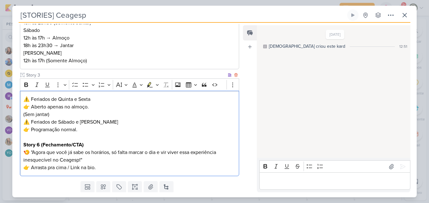
click at [24, 98] on p "⚠️ Feriados de Quinta e Sexta 👉 Aberto apenas no almoço. (Sem jantar)" at bounding box center [129, 106] width 212 height 23
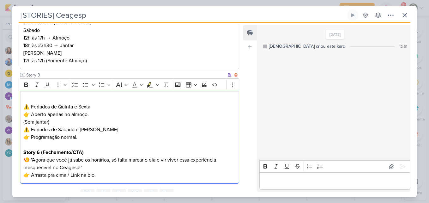
click at [30, 98] on p "Editor editing area: main" at bounding box center [129, 99] width 212 height 8
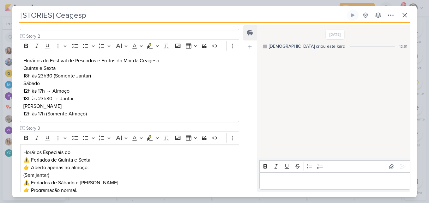
scroll to position [129, 0]
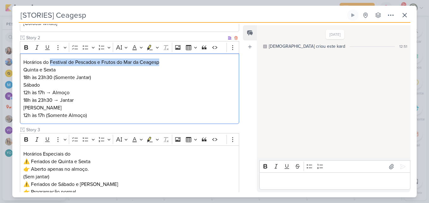
drag, startPoint x: 50, startPoint y: 62, endPoint x: 163, endPoint y: 63, distance: 112.7
click at [163, 63] on p "Horários do Festival de Pescados e Frutos do Mar da Ceagesp Quinta e Sexta 18h …" at bounding box center [129, 69] width 212 height 23
copy p "Festival de Pescados e Frutos do Mar da Ceagesp"
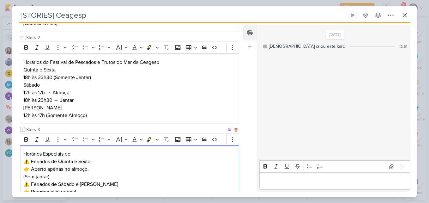
click at [84, 152] on p "Horários Especiais do" at bounding box center [129, 154] width 212 height 8
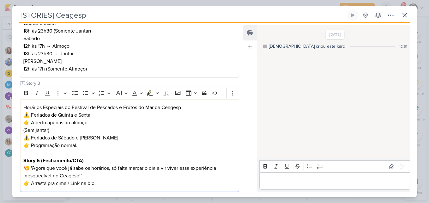
scroll to position [176, 0]
click at [31, 113] on p "⚠️ Feriados de Quinta e Sexta 👉 Aberto apenas no almoço. (Sem jantar)" at bounding box center [129, 121] width 212 height 23
click at [32, 122] on p "Feriados de Quinta e Sexta 👉 Aberto apenas no almoço. (Sem jantar)" at bounding box center [129, 121] width 212 height 23
click at [24, 115] on p "Feriados de Quinta e Sexta Aberto apenas no almoço. (Sem jantar)" at bounding box center [129, 121] width 212 height 23
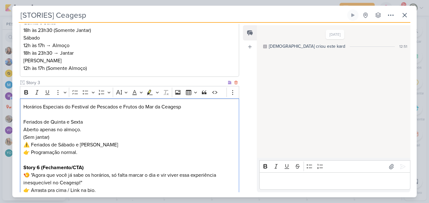
click at [31, 145] on p "⚠️ Feriados de Sábado e Domingo 👉 Programação normal." at bounding box center [129, 148] width 212 height 15
click at [31, 151] on p "Feriados de Sábado e Domingo 👉 Programação normal." at bounding box center [129, 148] width 212 height 15
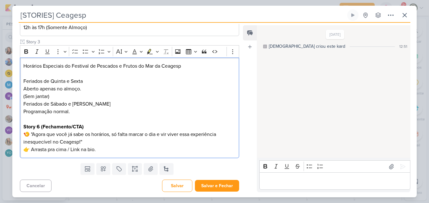
scroll to position [218, 0]
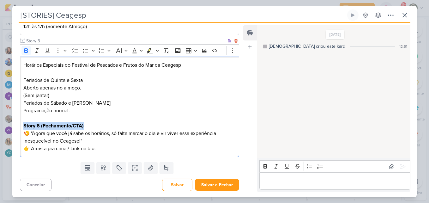
drag, startPoint x: 23, startPoint y: 126, endPoint x: 90, endPoint y: 128, distance: 67.6
click at [90, 128] on div "Horários Especiais do Festival de Pescados e Frutos do Mar da Ceagesp Feriados …" at bounding box center [129, 106] width 219 height 101
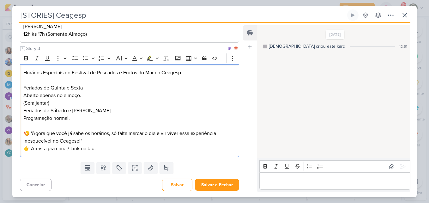
click at [33, 132] on p "⁠⁠⁠⁠⁠⁠⁠ 🍤 "Agora que você já sabe os horários, só falta marcar o dia e vir vive…" at bounding box center [129, 137] width 212 height 30
click at [83, 141] on p "Agora que você já sabe os horários, só falta marcar o dia e vir viver essa expe…" at bounding box center [129, 137] width 212 height 30
click at [32, 147] on p "Agora que você já sabe os horários, só falta marcar o dia e vir viver essa expe…" at bounding box center [129, 137] width 212 height 30
click at [96, 151] on p "Agora que você já sabe os horários, só falta marcar o dia e vir viver essa expe…" at bounding box center [129, 137] width 212 height 30
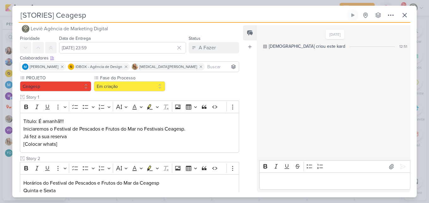
scroll to position [7, 0]
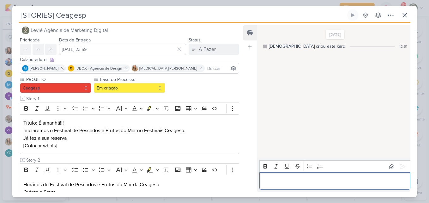
click at [271, 173] on div "Editor editing area: main" at bounding box center [334, 180] width 151 height 17
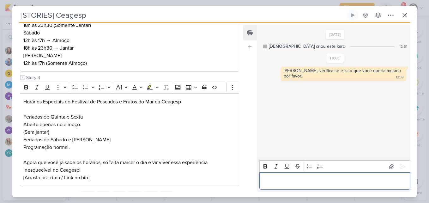
scroll to position [210, 0]
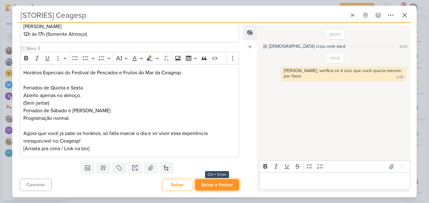
click at [232, 185] on button "Salvar e Fechar" at bounding box center [217, 185] width 44 height 12
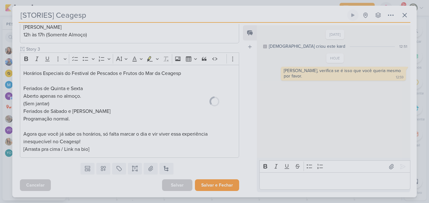
scroll to position [210, 0]
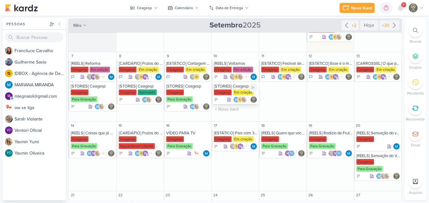
click at [239, 91] on div "Em criação" at bounding box center [243, 92] width 21 height 6
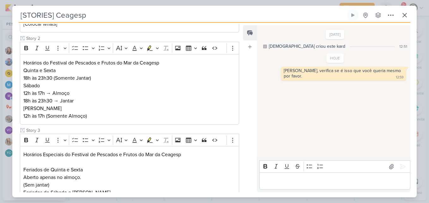
scroll to position [210, 0]
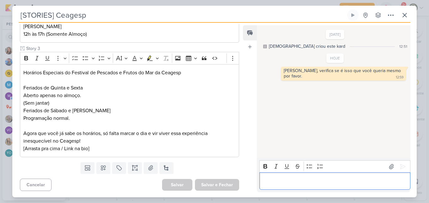
click at [280, 179] on p "Editor editing area: main" at bounding box center [334, 181] width 144 height 8
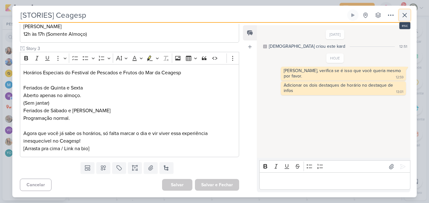
click at [408, 15] on icon at bounding box center [404, 15] width 8 height 8
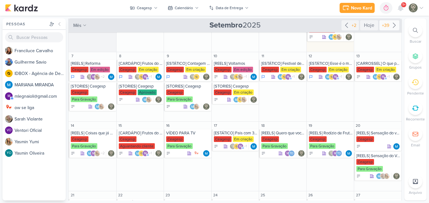
click at [384, 28] on div "+39" at bounding box center [385, 25] width 10 height 7
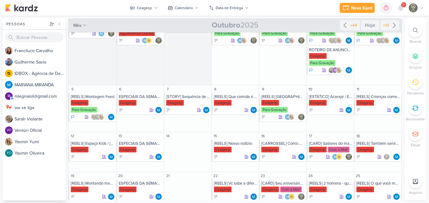
scroll to position [24, 0]
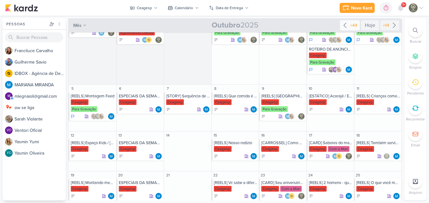
click at [352, 28] on div "+44" at bounding box center [353, 25] width 10 height 7
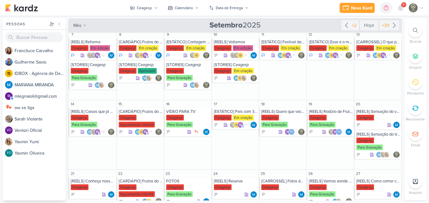
scroll to position [115, 0]
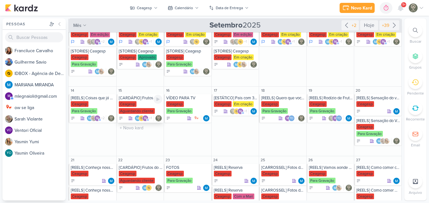
click at [132, 102] on div "Ceagesp" at bounding box center [128, 104] width 18 height 6
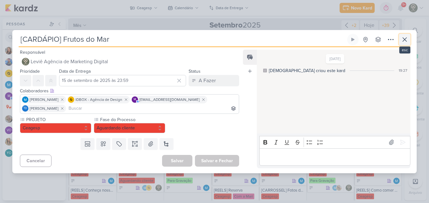
click at [406, 41] on icon at bounding box center [404, 40] width 8 height 8
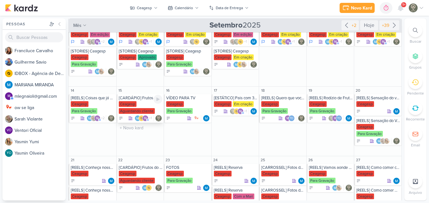
click at [152, 99] on div "[CARDÁPIO] Frutos do Mar" at bounding box center [141, 97] width 44 height 5
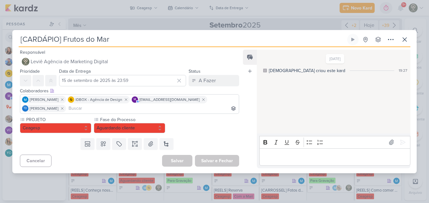
drag, startPoint x: 133, startPoint y: 42, endPoint x: 63, endPoint y: 40, distance: 69.4
click at [63, 40] on input "[CARDÁPIO] Frutos do Mar" at bounding box center [182, 39] width 327 height 11
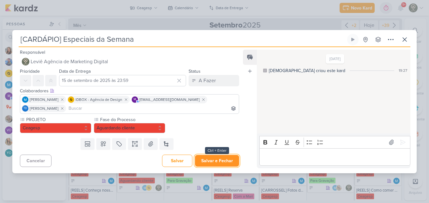
click at [222, 158] on button "Salvar e Fechar" at bounding box center [217, 161] width 44 height 12
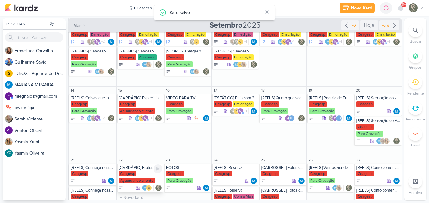
click at [133, 173] on div "Ceagesp" at bounding box center [128, 173] width 18 height 6
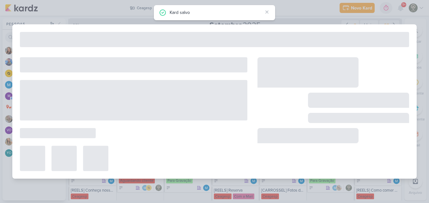
type input "[CARDÁPIO] Frutos do Mar"
type input "[DATE] 23:59"
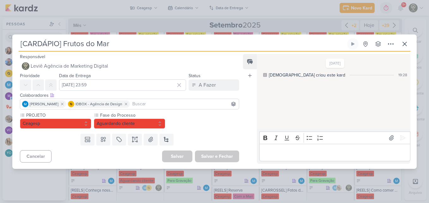
drag, startPoint x: 114, startPoint y: 42, endPoint x: 63, endPoint y: 44, distance: 50.9
click at [63, 44] on input "[CARDÁPIO] Frutos do Mar" at bounding box center [182, 43] width 327 height 11
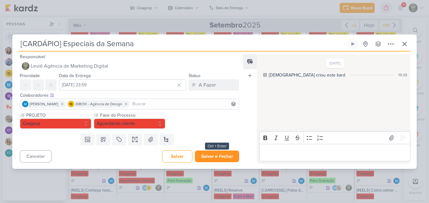
type input "[CARDÁPIO] Especiais da Semana"
click at [202, 155] on button "Salvar e Fechar" at bounding box center [217, 156] width 44 height 12
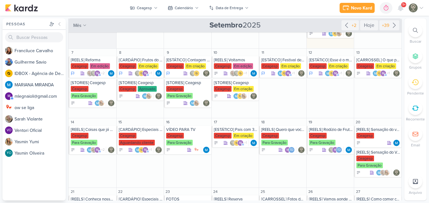
scroll to position [88, 0]
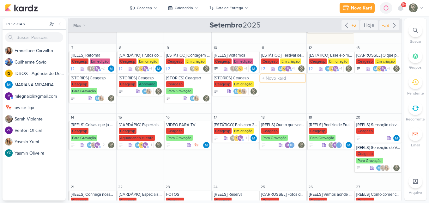
click at [271, 78] on input "text" at bounding box center [282, 78] width 45 height 8
drag, startPoint x: 298, startPoint y: 78, endPoint x: 301, endPoint y: 79, distance: 3.2
click at [301, 79] on input "[STORIES] Destaque" at bounding box center [282, 78] width 45 height 8
type input "[STORIES] Destaque Reserva"
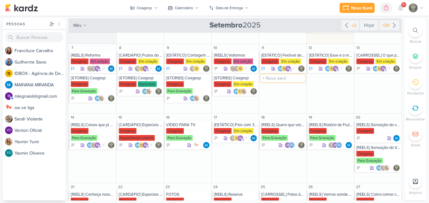
scroll to position [0, 0]
click at [282, 84] on div "Ceagesp" at bounding box center [283, 84] width 44 height 6
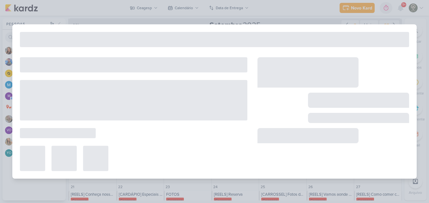
type input "[STORIES] Destaque Reserva"
type input "11 de setembro de 2025 às 23:59"
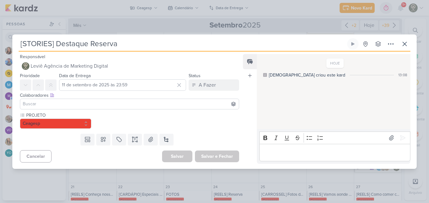
click at [176, 106] on input at bounding box center [129, 104] width 216 height 8
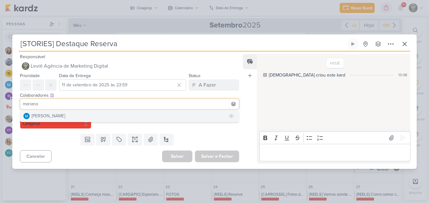
type input "mariana"
click at [145, 118] on button "[PERSON_NAME]" at bounding box center [129, 115] width 218 height 11
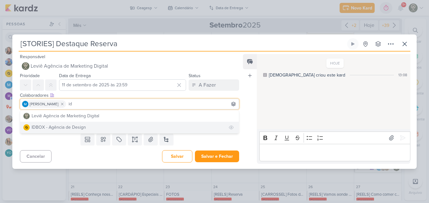
type input "id"
click at [114, 128] on button "IDBOX - Agência de Design" at bounding box center [129, 126] width 218 height 11
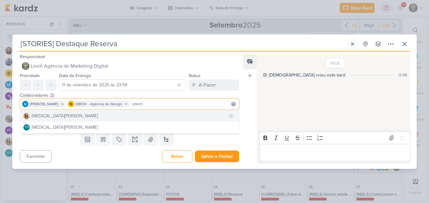
type input "yasm"
click at [143, 114] on button "[MEDICAL_DATA][PERSON_NAME]" at bounding box center [129, 115] width 218 height 11
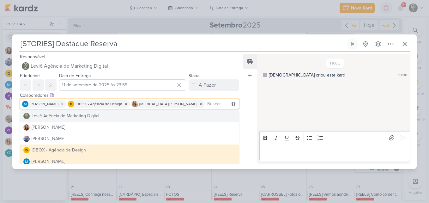
click at [245, 112] on div "Feed Atrelar email Solte o email para atrelar ao kard" at bounding box center [250, 109] width 14 height 110
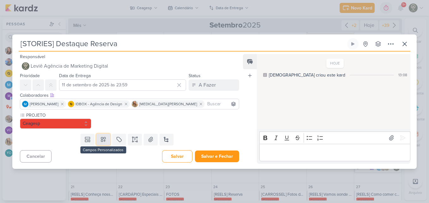
click at [106, 140] on button at bounding box center [103, 138] width 14 height 11
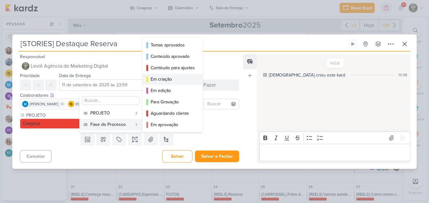
click at [174, 78] on div "Em criação" at bounding box center [173, 79] width 44 height 7
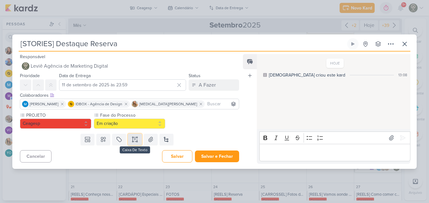
click at [132, 138] on icon at bounding box center [135, 139] width 6 height 6
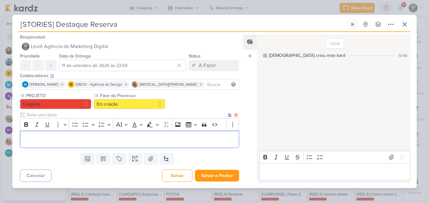
click at [142, 115] on input "text" at bounding box center [125, 114] width 201 height 7
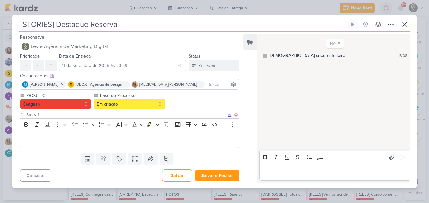
type input "Story 1"
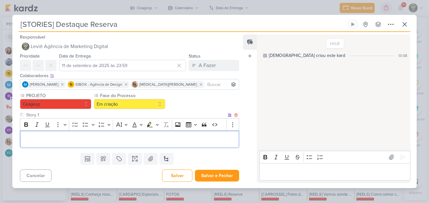
click at [137, 145] on div "Editor editing area: main" at bounding box center [129, 138] width 219 height 17
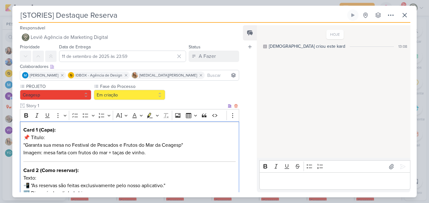
scroll to position [60, 0]
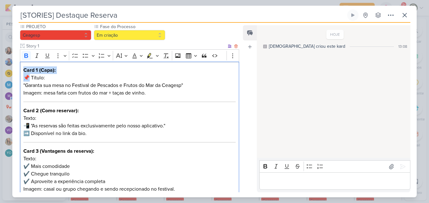
drag, startPoint x: 23, startPoint y: 68, endPoint x: 30, endPoint y: 78, distance: 12.0
click at [30, 78] on p "Card 1 (Capa): 📌 Título: "Garanta sua mesa no Festival de Pescados e Frutos do …" at bounding box center [129, 81] width 212 height 30
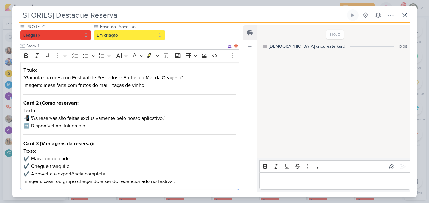
click at [25, 69] on p "Título: "Garanta sua mesa no Festival de Pescados e Frutos do Mar da Ceagesp" I…" at bounding box center [129, 77] width 212 height 23
click at [25, 75] on p "Título: "Garanta sua mesa no Festival de Pescados e Frutos do Mar da Ceagesp" I…" at bounding box center [129, 77] width 212 height 23
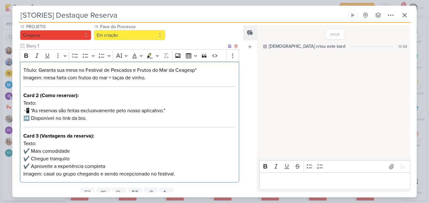
click at [201, 72] on p "Título: Garanta sua mesa no Festival de Pescados e Frutos do Mar da Ceagesp" Im…" at bounding box center [129, 73] width 212 height 15
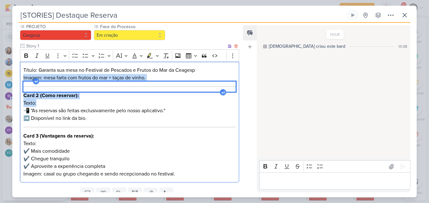
drag, startPoint x: 23, startPoint y: 78, endPoint x: 52, endPoint y: 104, distance: 38.7
click at [52, 104] on div "Título: Garanta sua mesa no Festival de Pescados e Frutos do Mar da Ceagesp Ima…" at bounding box center [129, 122] width 219 height 121
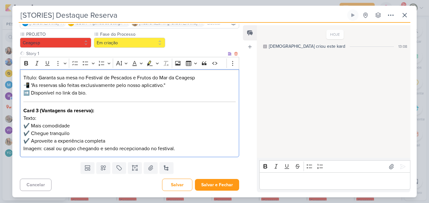
scroll to position [52, 0]
click at [33, 86] on p "Título: Garanta sua mesa no Festival de Pescados e Frutos do Mar da Ceagesp 📲 "…" at bounding box center [129, 85] width 212 height 23
click at [161, 84] on p "Título: Garanta sua mesa no Festival de Pescados e Frutos do Mar da Ceagesp As …" at bounding box center [129, 85] width 212 height 23
drag, startPoint x: 24, startPoint y: 92, endPoint x: 62, endPoint y: 93, distance: 38.5
click at [62, 93] on p "Título: Garanta sua mesa no Festival de Pescados e Frutos do Mar da Ceagesp As …" at bounding box center [129, 85] width 212 height 23
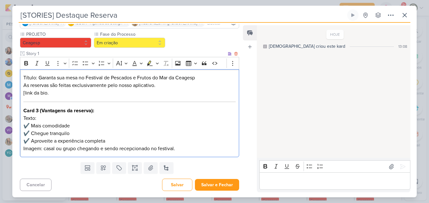
click at [66, 94] on p "Título: Garanta sua mesa no Festival de Pescados e Frutos do Mar da Ceagesp As …" at bounding box center [129, 85] width 212 height 23
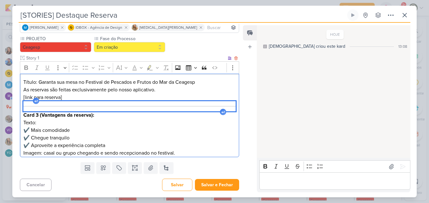
click at [68, 102] on div "Editor editing area: main" at bounding box center [129, 106] width 212 height 10
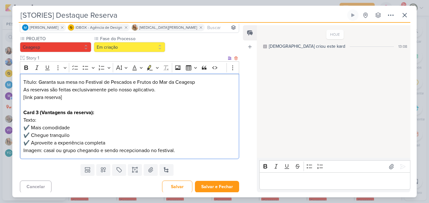
scroll to position [50, 0]
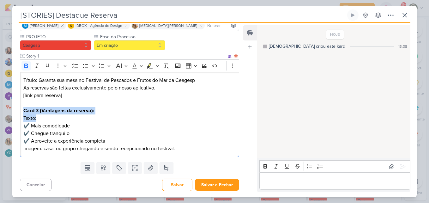
drag, startPoint x: 23, startPoint y: 110, endPoint x: 95, endPoint y: 117, distance: 72.3
click at [95, 117] on p "Card 3 (Vantagens da reserva): Texto: ✔️ Mais comodidade ✔️ Chegue tranquilo ✔️…" at bounding box center [129, 126] width 212 height 38
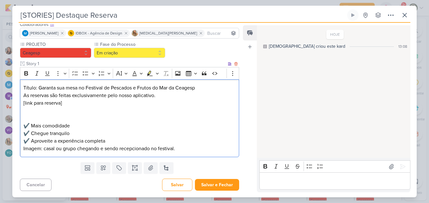
scroll to position [34, 0]
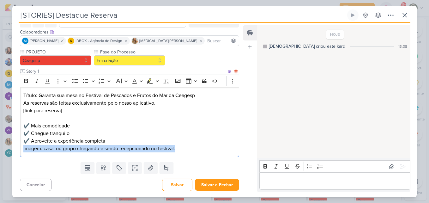
drag, startPoint x: 24, startPoint y: 148, endPoint x: 202, endPoint y: 149, distance: 178.3
click at [202, 149] on p "Imagem: casal ou grupo chegando e sendo recepcionado no festival." at bounding box center [129, 149] width 212 height 8
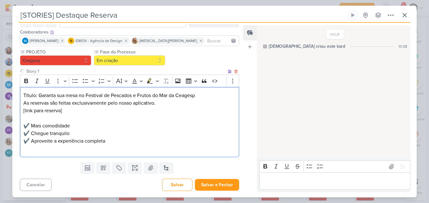
scroll to position [27, 0]
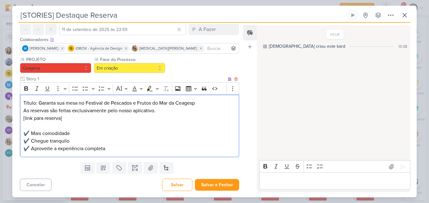
click at [47, 114] on p "Título: Garanta sua mesa no Festival de Pescados e Frutos do Mar da Ceagesp As …" at bounding box center [129, 110] width 212 height 23
drag, startPoint x: 22, startPoint y: 117, endPoint x: 92, endPoint y: 122, distance: 70.2
click at [92, 122] on div "Título: Garanta sua mesa no Festival de Pescados e Frutos do Mar da Ceagesp As …" at bounding box center [129, 125] width 219 height 63
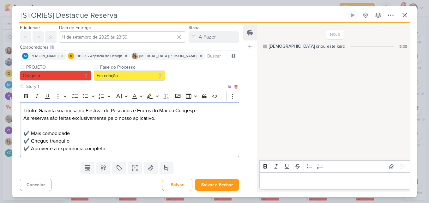
scroll to position [19, 0]
click at [87, 124] on p "✔️ Mais comodidade ✔️ Chegue tranquilo ✔️ Aproveite a experiência completa" at bounding box center [129, 137] width 212 height 30
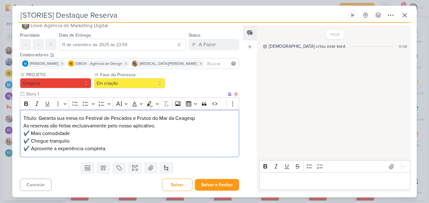
click at [112, 148] on p "Título: Garanta sua mesa no Festival de Pescados e Frutos do Mar da Ceagesp As …" at bounding box center [129, 133] width 212 height 38
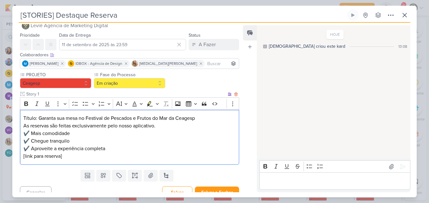
click at [91, 124] on p "Título: Garanta sua mesa no Festival de Pescados e Frutos do Mar da Ceagesp As …" at bounding box center [129, 136] width 212 height 45
click at [58, 123] on p "Título: Garanta sua mesa no Festival de Pescados e Frutos do Mar da Ceagesp As …" at bounding box center [129, 136] width 212 height 45
click at [114, 137] on p "Título: Garanta sua mesa no Festival de Pescados e Frutos do Mar da Ceagesp As …" at bounding box center [129, 136] width 212 height 45
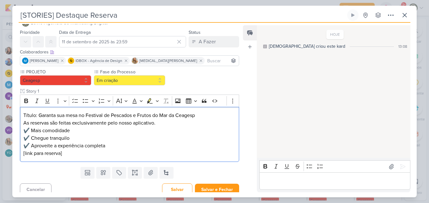
scroll to position [19, 0]
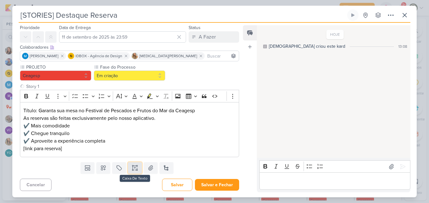
click at [132, 171] on icon at bounding box center [135, 167] width 6 height 6
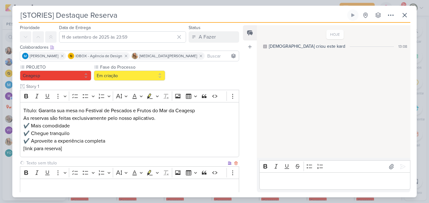
click at [106, 160] on input "text" at bounding box center [125, 162] width 201 height 7
type input "Story 2"
click at [106, 185] on p "Editor editing area: main" at bounding box center [129, 187] width 212 height 8
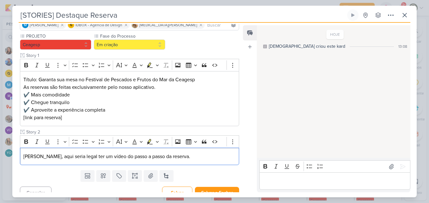
scroll to position [56, 0]
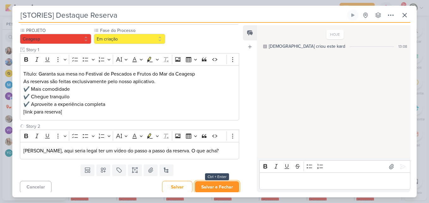
click at [209, 185] on button "Salvar e Fechar" at bounding box center [217, 187] width 44 height 12
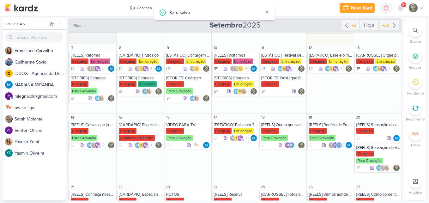
scroll to position [0, 0]
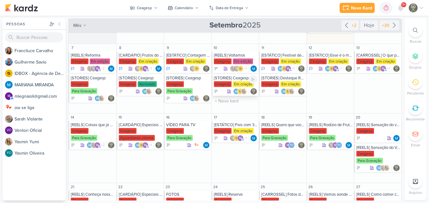
click at [220, 80] on div "[STORIES] Ceagesp [GEOGRAPHIC_DATA] Em criação" at bounding box center [234, 84] width 47 height 21
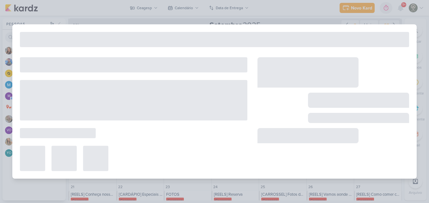
type input "[STORIES] Ceagesp"
type input "[DATE] 23:59"
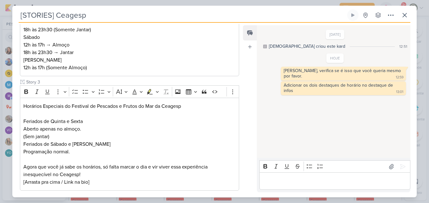
scroll to position [210, 0]
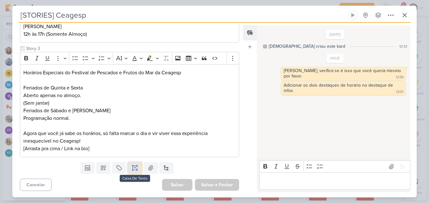
click at [139, 167] on button at bounding box center [135, 167] width 14 height 11
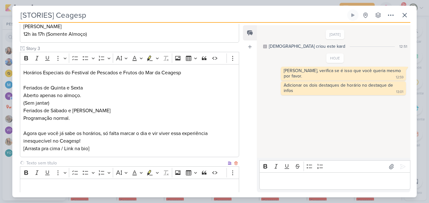
click at [129, 161] on input "text" at bounding box center [125, 162] width 201 height 7
type input "Story 4"
click at [128, 180] on div "Editor editing area: main" at bounding box center [129, 186] width 219 height 17
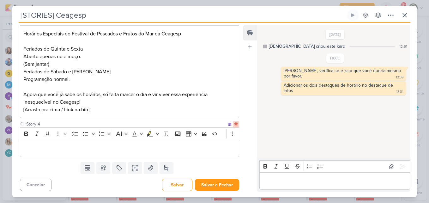
click at [234, 125] on icon at bounding box center [236, 124] width 4 height 4
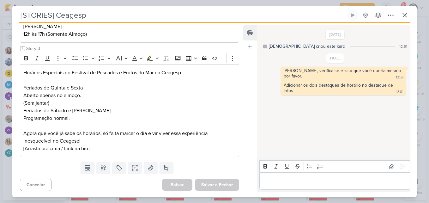
click at [210, 186] on div "Salvar e Fechar Ctrl + Enter" at bounding box center [217, 185] width 44 height 12
click at [406, 21] on button at bounding box center [404, 14] width 11 height 11
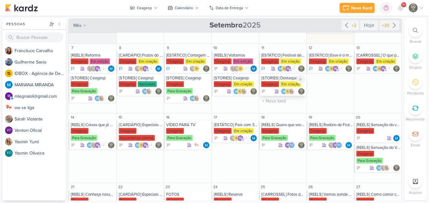
click at [276, 78] on div "[STORIES] Destaque Reserva" at bounding box center [283, 77] width 44 height 5
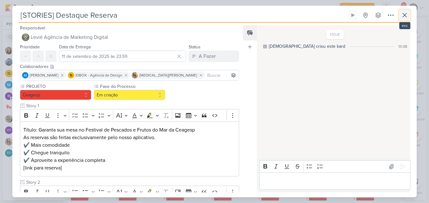
click at [406, 20] on button at bounding box center [404, 14] width 11 height 11
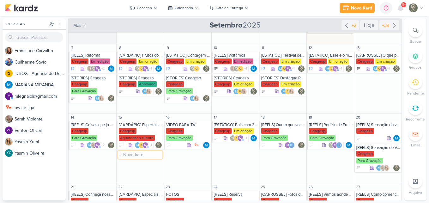
click at [137, 157] on input "text" at bounding box center [140, 155] width 45 height 8
type input "[STORIES] Destaque Novidades"
click at [325, 80] on input "text" at bounding box center [330, 78] width 45 height 8
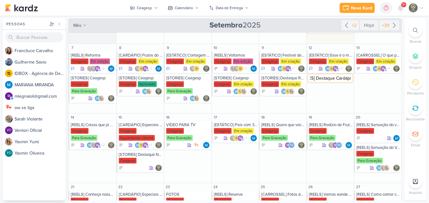
type input "[STORIES] Destaque Cardápio"
click at [158, 6] on button "Ceagesp" at bounding box center [143, 8] width 35 height 10
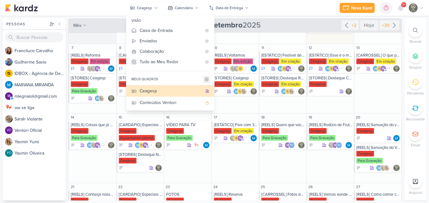
click at [205, 79] on icon at bounding box center [206, 79] width 5 height 5
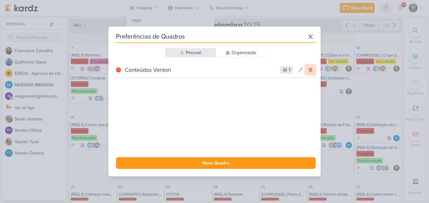
click at [308, 71] on icon at bounding box center [310, 69] width 5 height 5
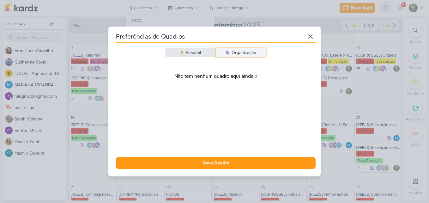
click at [234, 48] on button "Organização" at bounding box center [241, 52] width 50 height 9
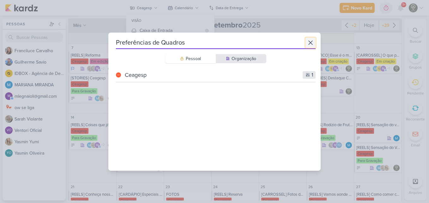
click at [307, 47] on button at bounding box center [310, 43] width 10 height 10
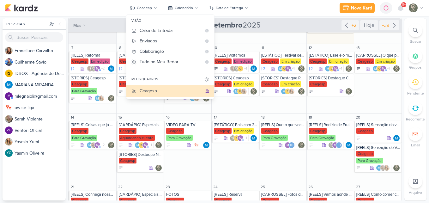
click at [292, 12] on div "Novo Kard Ctrl + k 0h0m Sessão desligada... Hoje 0h0m Semana 0h0m Mês 0h0m" at bounding box center [214, 8] width 418 height 16
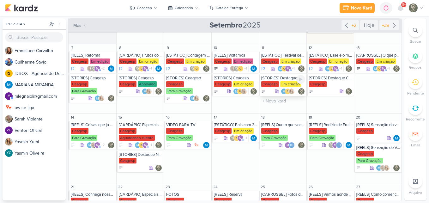
click at [286, 78] on div "[STORIES] Destaque Reserva" at bounding box center [283, 77] width 44 height 5
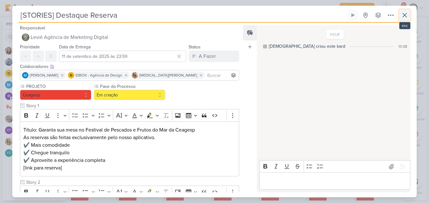
click at [403, 16] on icon at bounding box center [404, 15] width 4 height 4
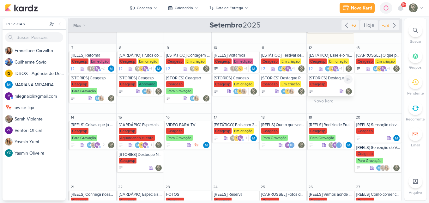
click at [330, 81] on div "Ceagesp" at bounding box center [331, 84] width 44 height 6
